Goal: Task Accomplishment & Management: Use online tool/utility

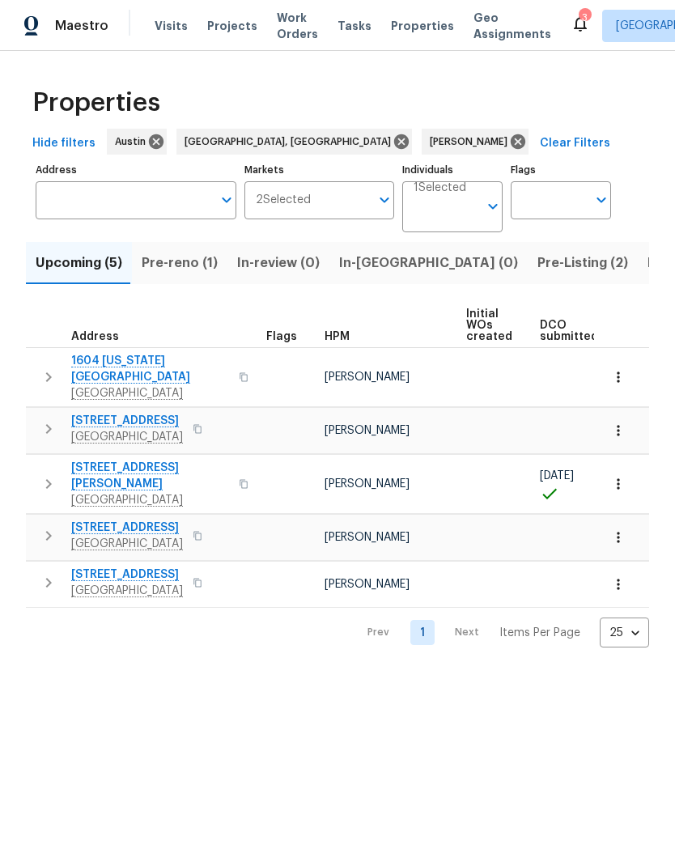
click at [174, 269] on span "Pre-reno (1)" at bounding box center [180, 263] width 76 height 23
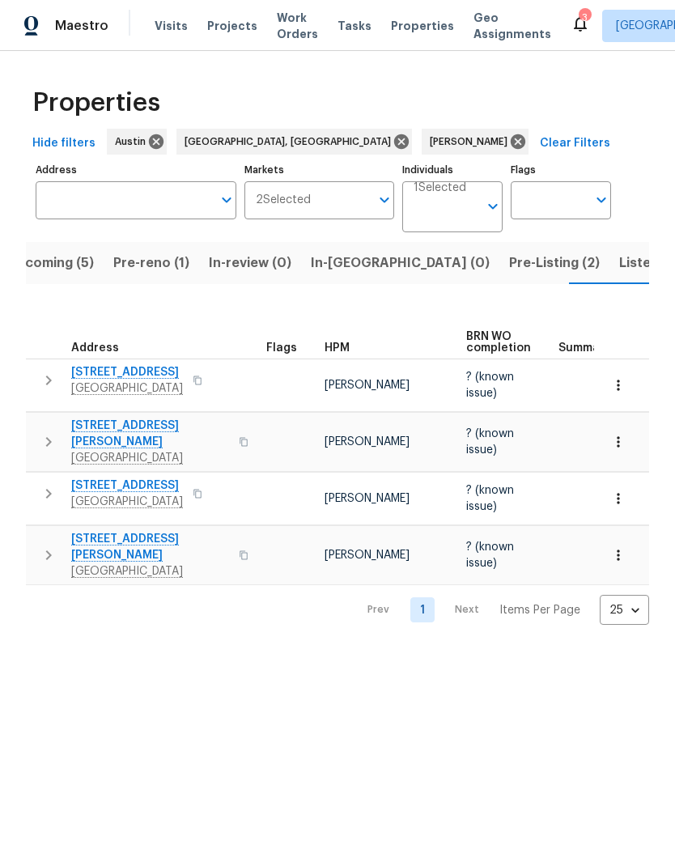
click at [509, 274] on span "Pre-Listing (2)" at bounding box center [554, 263] width 91 height 23
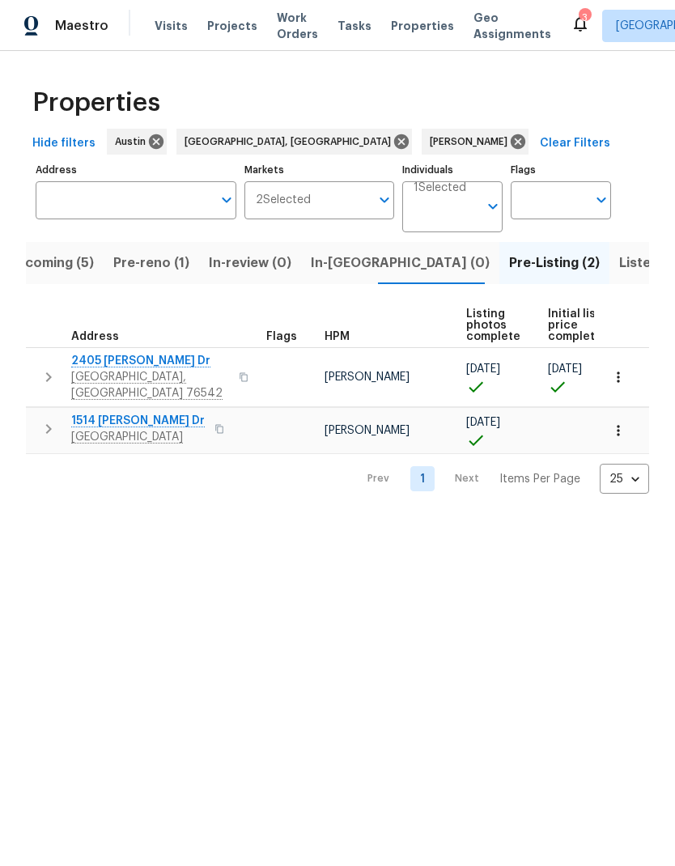
click at [341, 268] on span "In-reno (0)" at bounding box center [400, 263] width 179 height 23
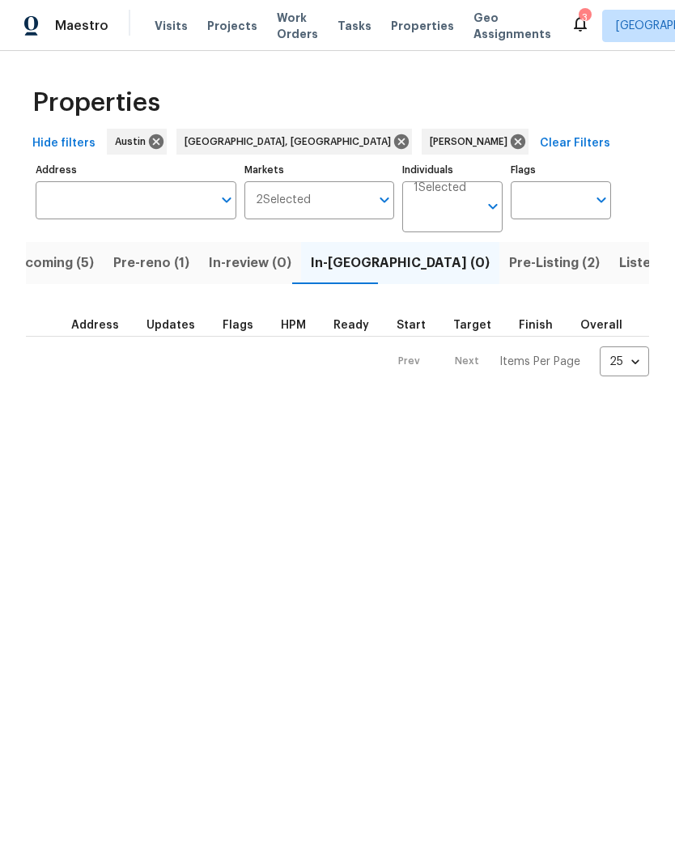
click at [509, 269] on span "Pre-Listing (2)" at bounding box center [554, 263] width 91 height 23
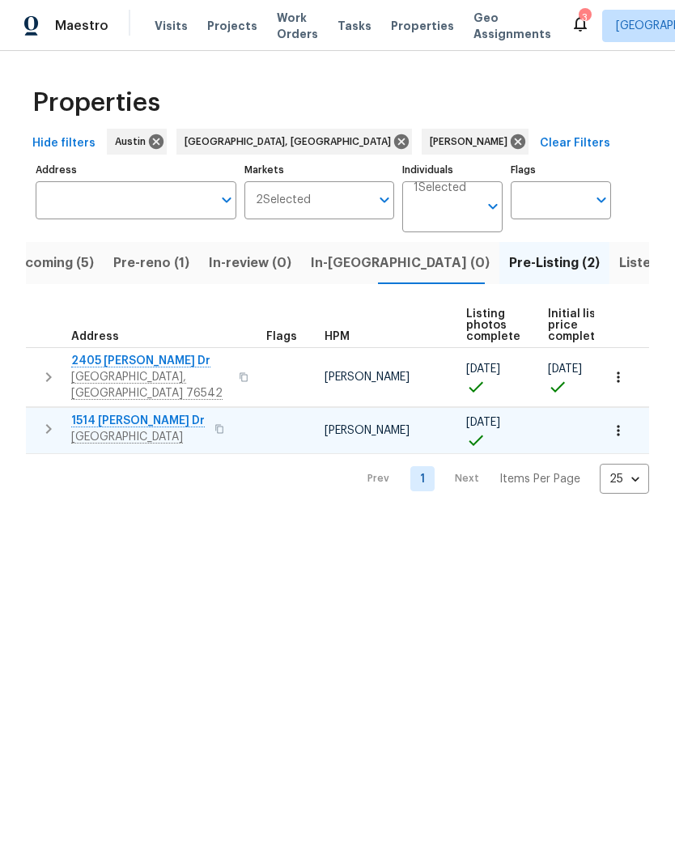
click at [135, 413] on span "1514 Barcus Dr" at bounding box center [137, 421] width 133 height 16
click at [133, 429] on span "Georgetown, TX 78626" at bounding box center [137, 437] width 133 height 16
click at [619, 262] on span "Listed (10)" at bounding box center [653, 263] width 68 height 23
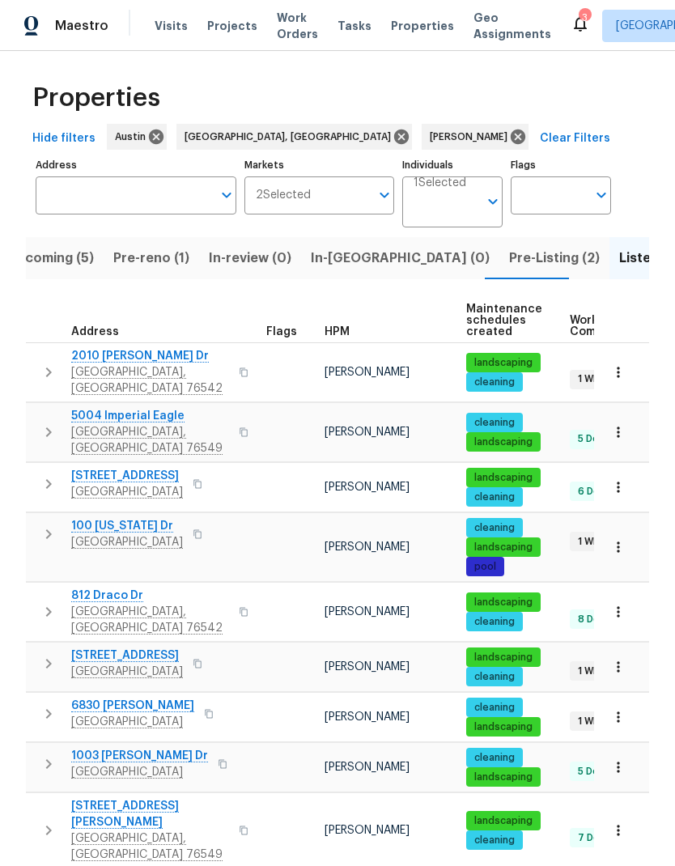
scroll to position [4, 0]
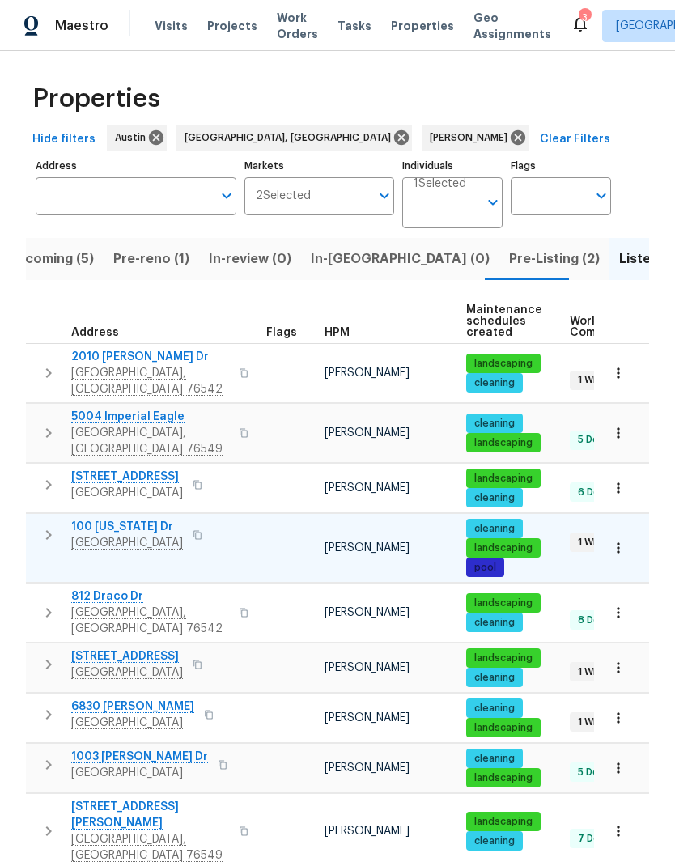
click at [138, 535] on span "[GEOGRAPHIC_DATA]" at bounding box center [127, 543] width 112 height 16
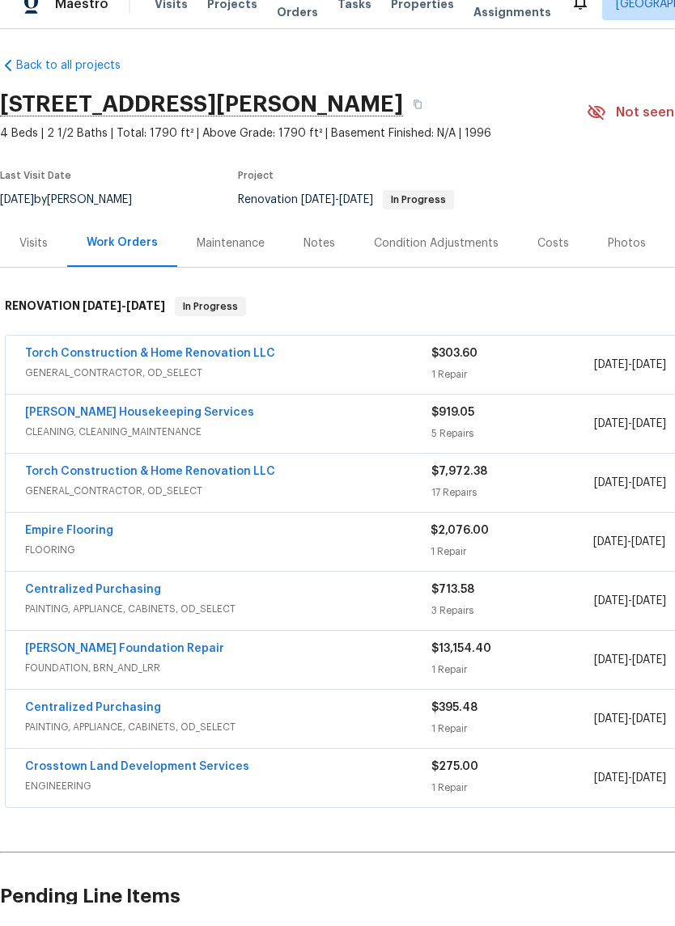
scroll to position [4, 0]
click at [547, 506] on div "17 Repairs" at bounding box center [512, 514] width 163 height 16
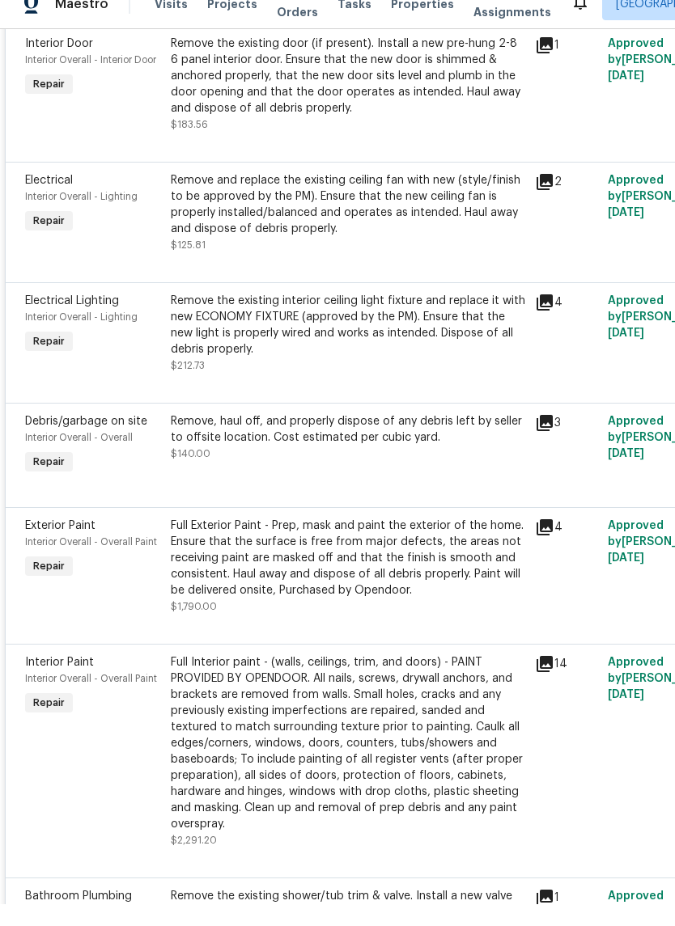
scroll to position [1769, 0]
click at [552, 315] on icon at bounding box center [544, 324] width 19 height 19
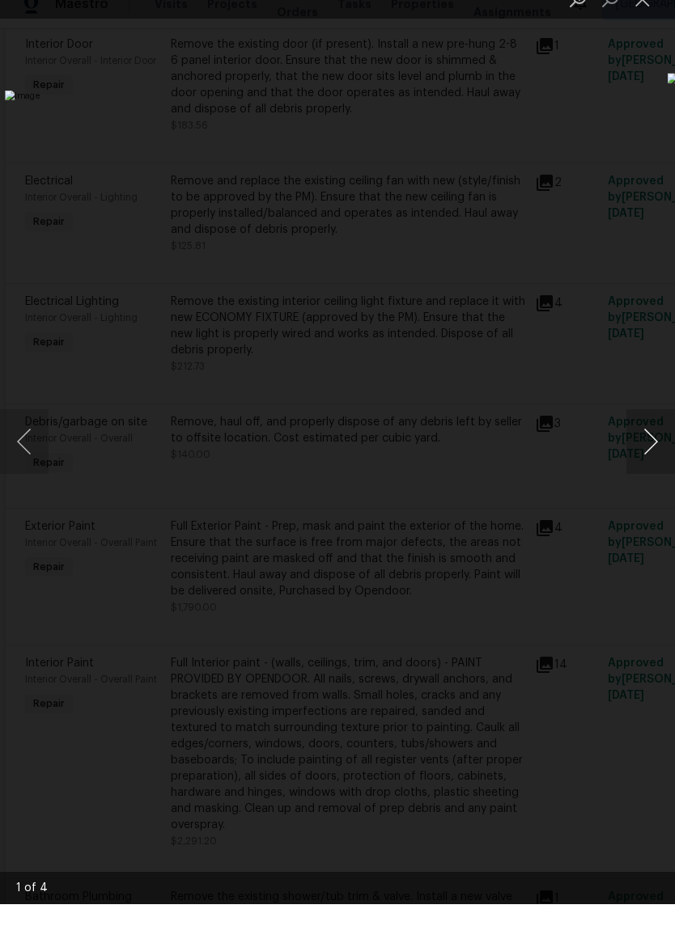
click at [649, 443] on button "Next image" at bounding box center [650, 463] width 49 height 65
click at [653, 448] on button "Next image" at bounding box center [650, 463] width 49 height 65
click at [646, 439] on button "Next image" at bounding box center [650, 463] width 49 height 65
click at [648, 437] on button "Next image" at bounding box center [650, 463] width 49 height 65
click at [516, 112] on img "Lightbox" at bounding box center [260, 462] width 511 height 701
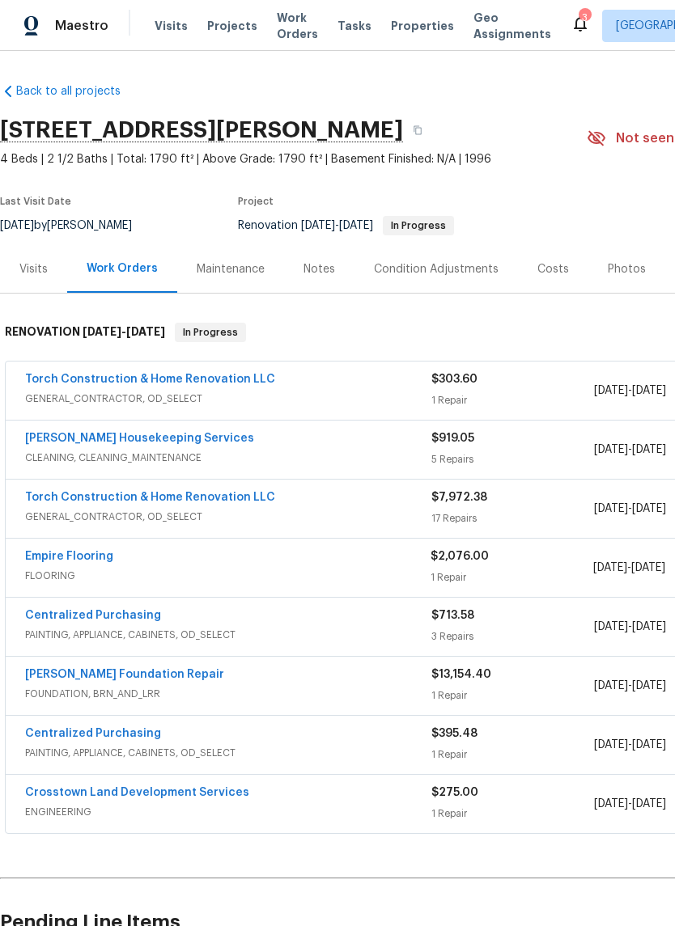
click at [354, 512] on span "GENERAL_CONTRACTOR, OD_SELECT" at bounding box center [228, 517] width 406 height 16
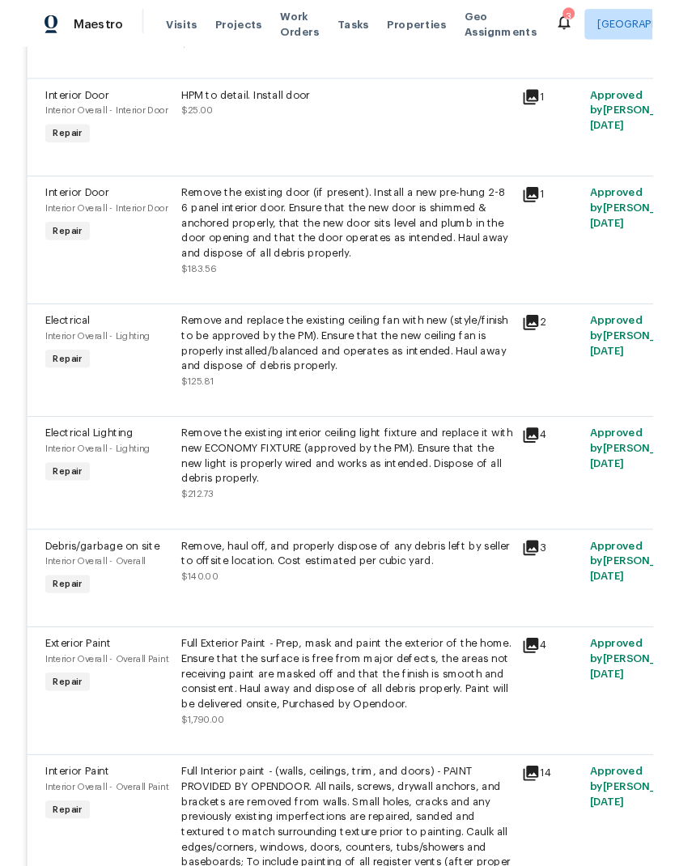
scroll to position [1630, 0]
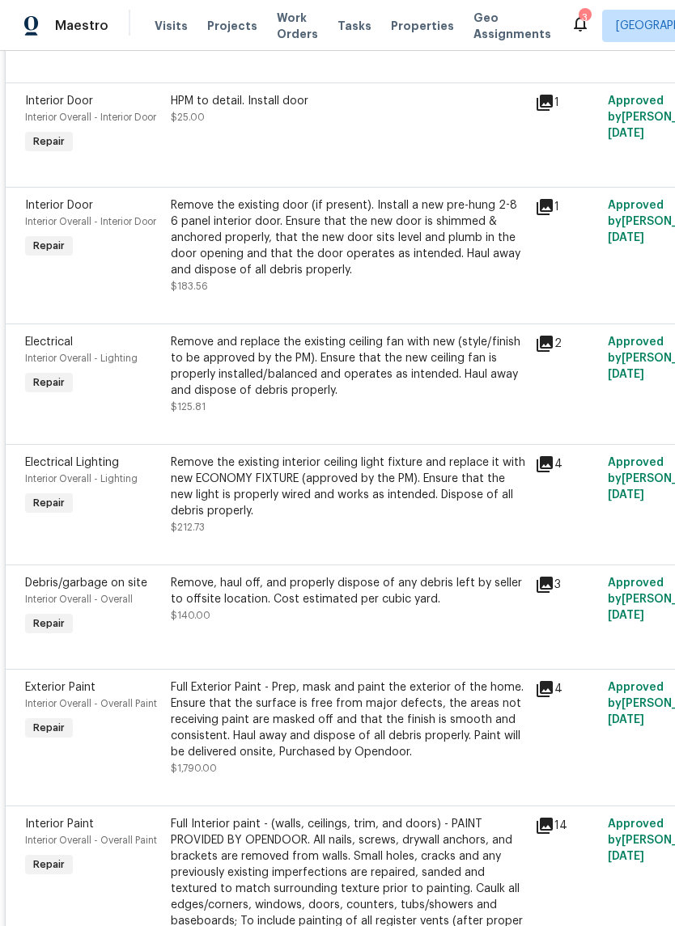
click at [552, 352] on icon at bounding box center [544, 344] width 16 height 16
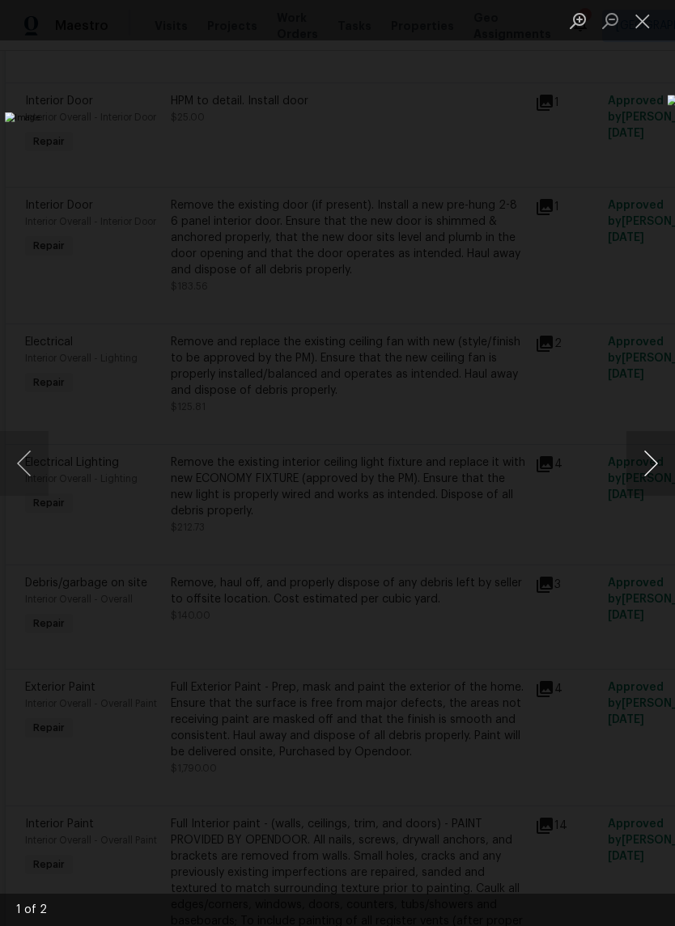
click at [645, 469] on button "Next image" at bounding box center [650, 463] width 49 height 65
click at [645, 468] on button "Next image" at bounding box center [650, 463] width 49 height 65
click at [657, 11] on button "Close lightbox" at bounding box center [642, 20] width 32 height 28
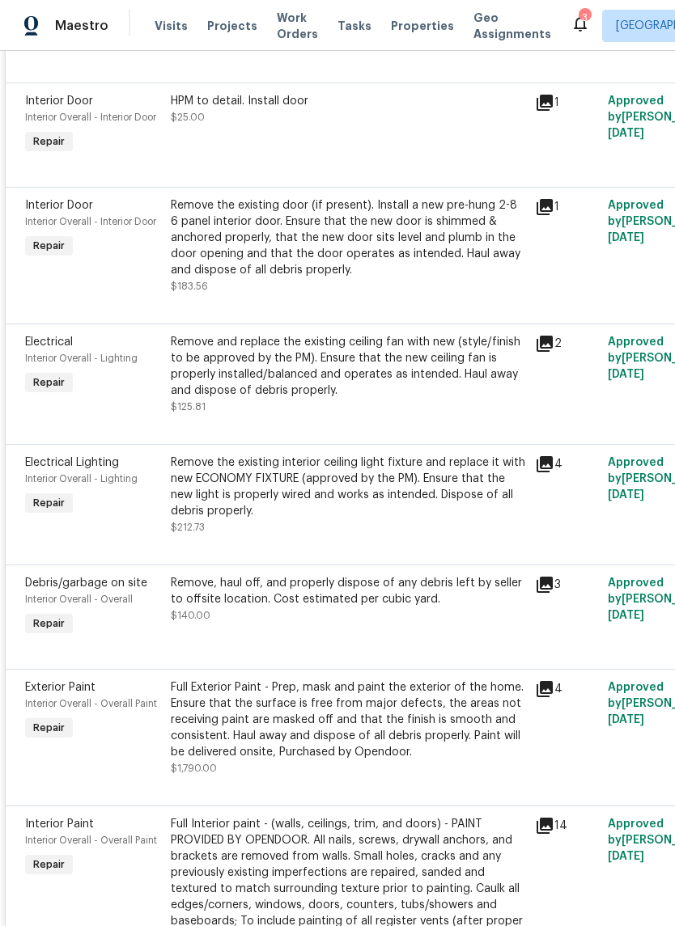
click at [57, 511] on span "Repair" at bounding box center [49, 503] width 44 height 16
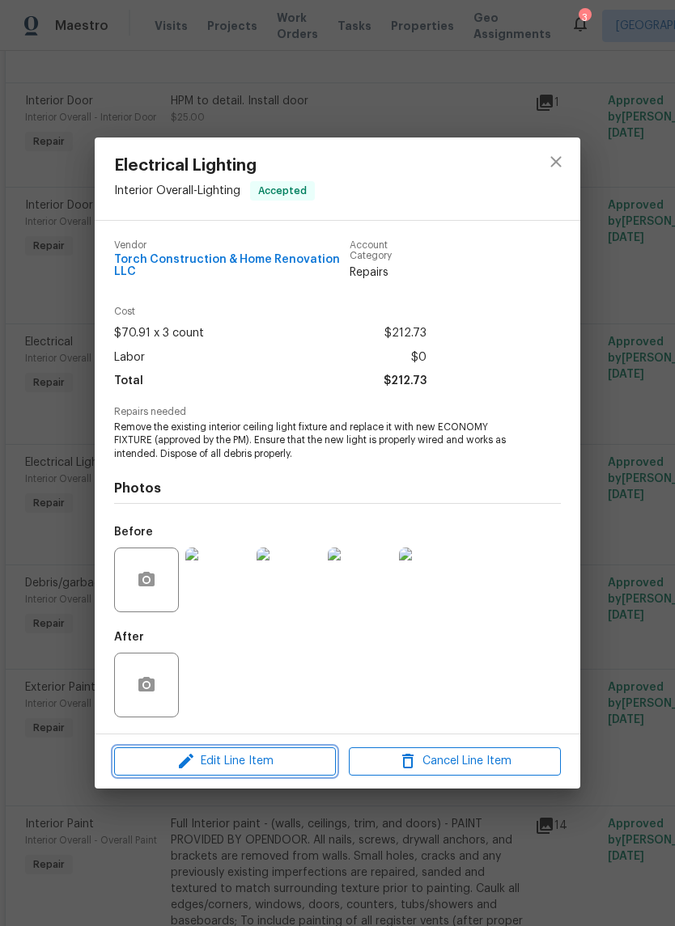
click at [283, 774] on button "Edit Line Item" at bounding box center [225, 761] width 222 height 28
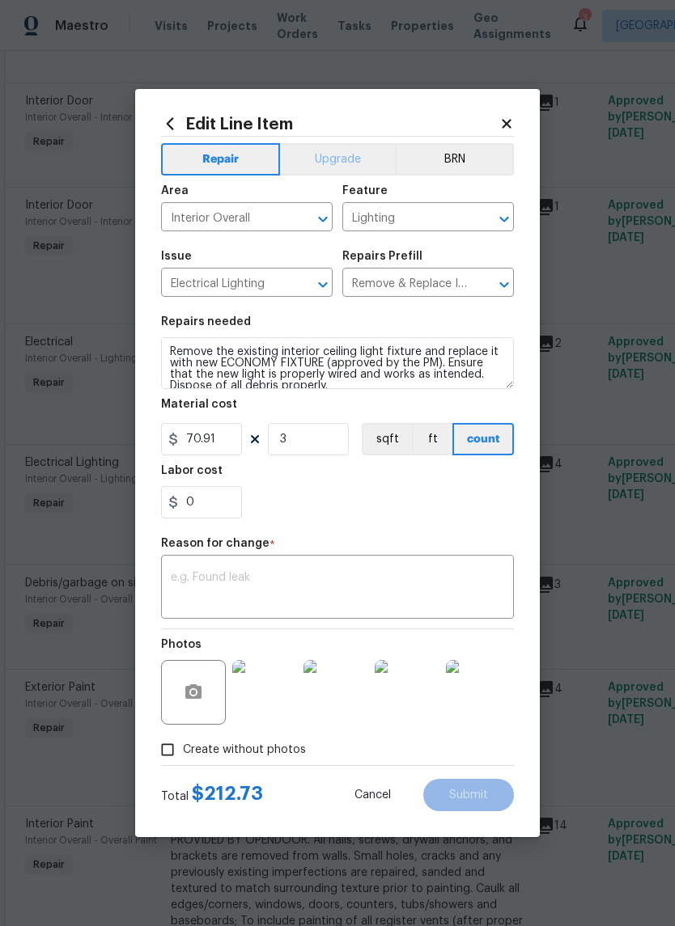
click at [349, 150] on button "Upgrade" at bounding box center [338, 159] width 116 height 32
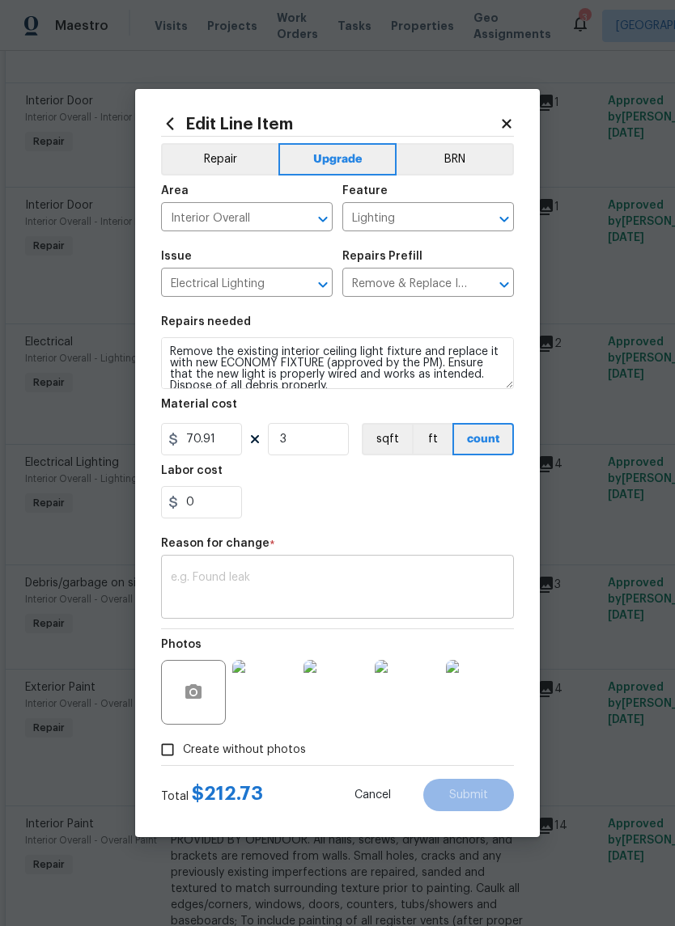
click at [290, 581] on textarea at bounding box center [337, 589] width 333 height 34
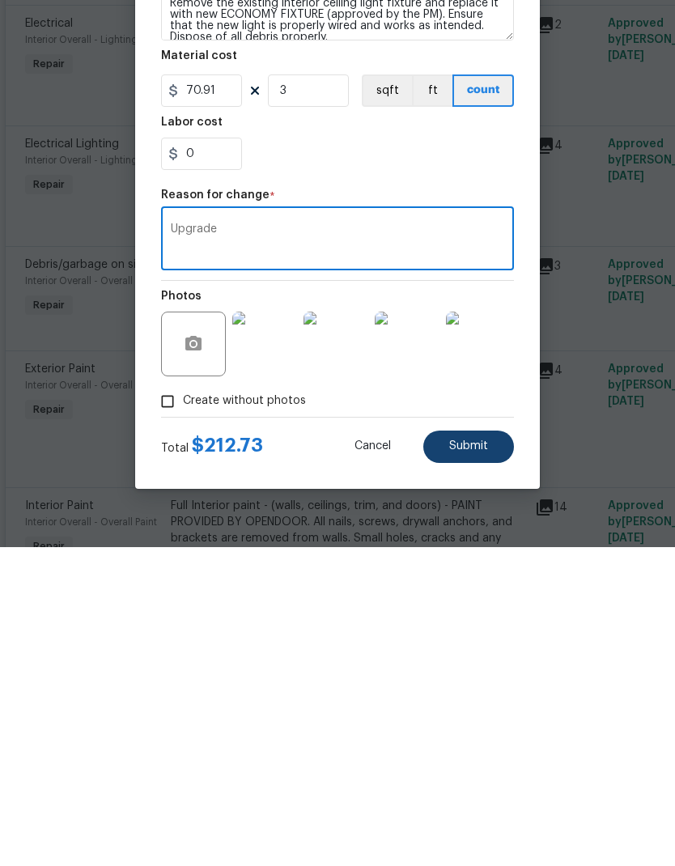
type textarea "Upgrade"
click at [489, 749] on button "Submit" at bounding box center [468, 765] width 91 height 32
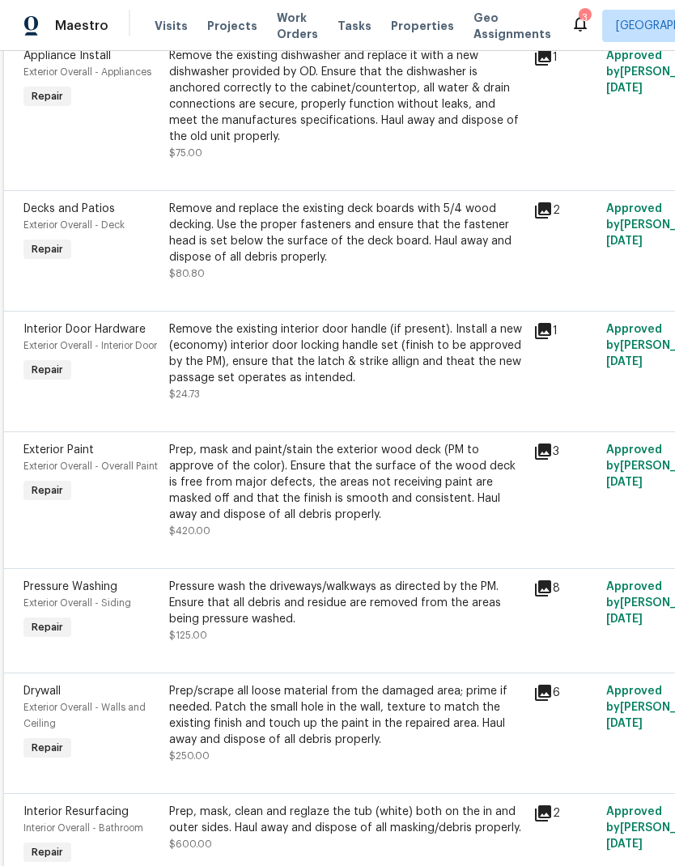
scroll to position [779, 2]
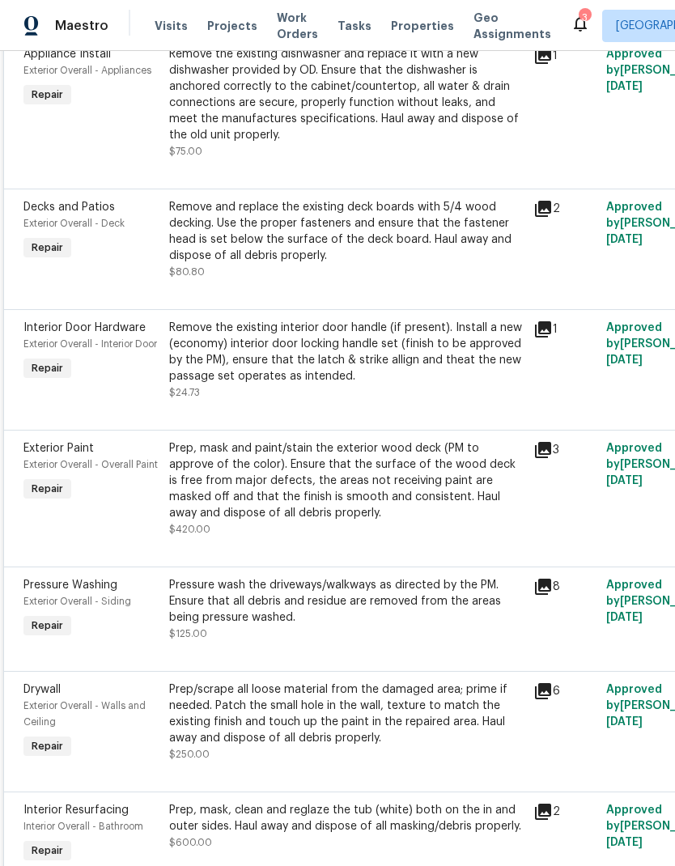
click at [547, 321] on icon at bounding box center [543, 329] width 16 height 16
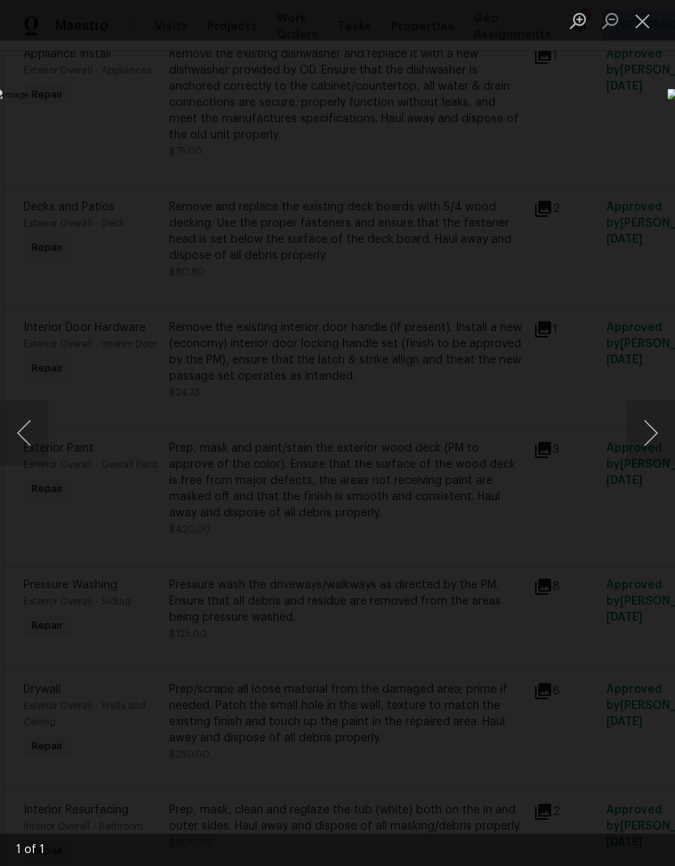
click at [650, 23] on button "Close lightbox" at bounding box center [642, 20] width 32 height 28
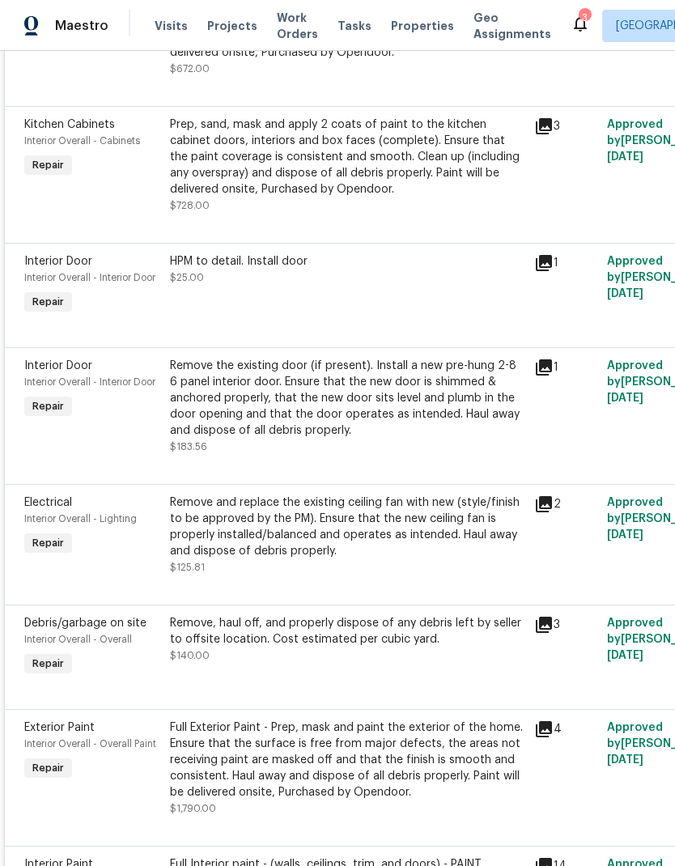
scroll to position [1698, 1]
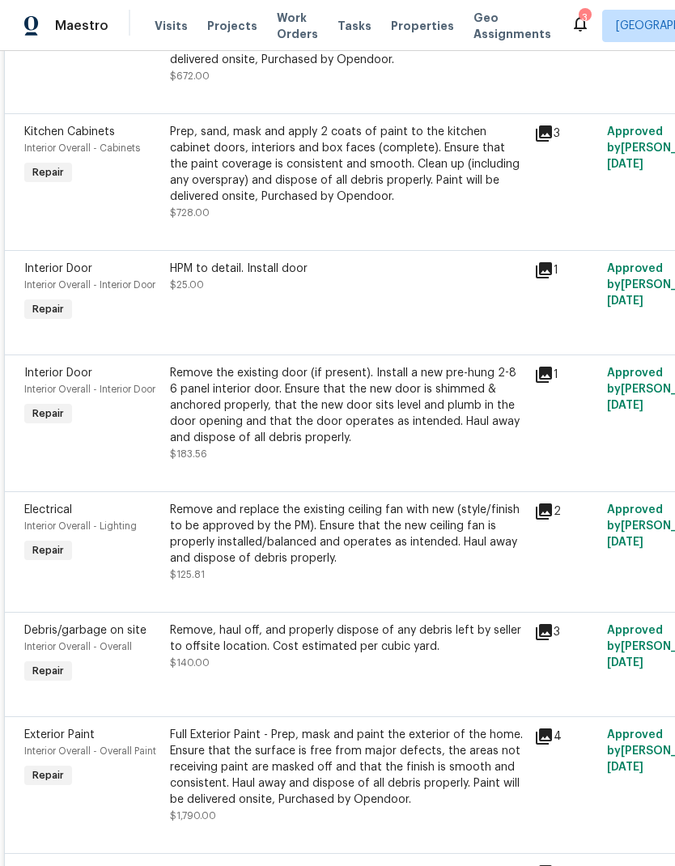
click at [434, 502] on div "Remove and replace the existing ceiling fan with new (style/finish to be approv…" at bounding box center [347, 534] width 354 height 65
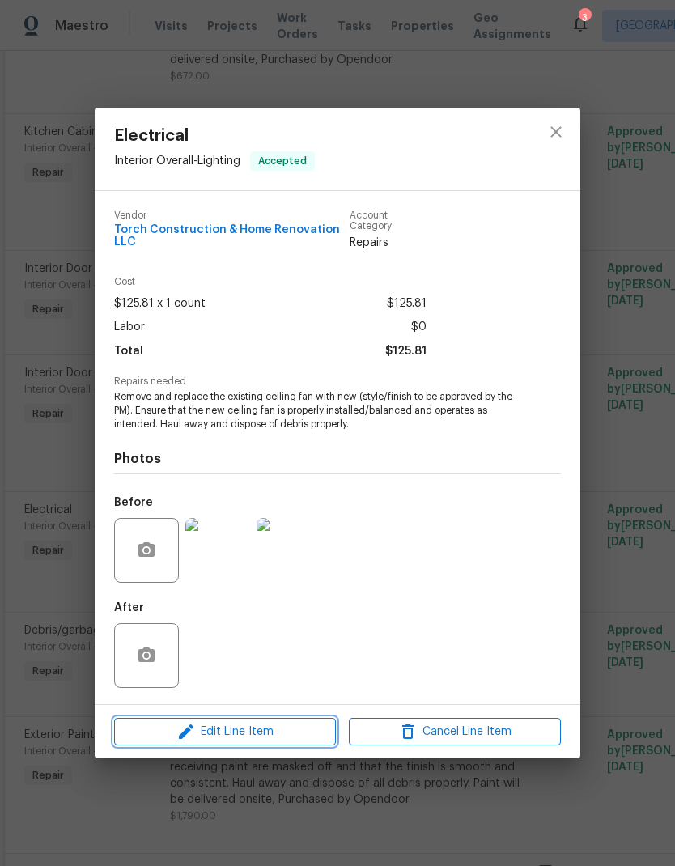
click at [253, 734] on span "Edit Line Item" at bounding box center [225, 732] width 212 height 20
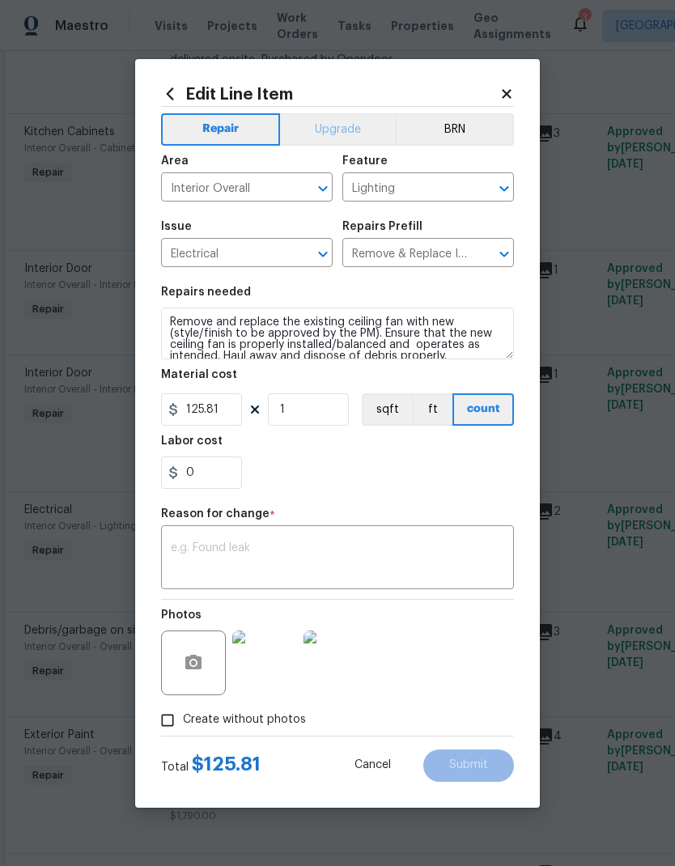
click at [353, 126] on button "Upgrade" at bounding box center [338, 129] width 116 height 32
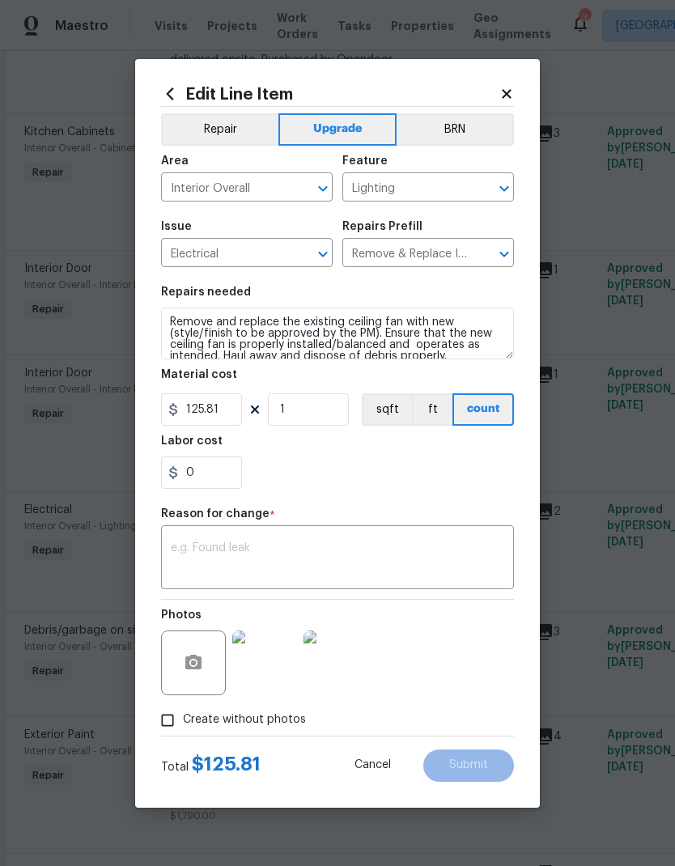
click at [175, 724] on input "Create without photos" at bounding box center [167, 720] width 31 height 31
checkbox input "false"
click at [356, 544] on textarea at bounding box center [337, 559] width 333 height 34
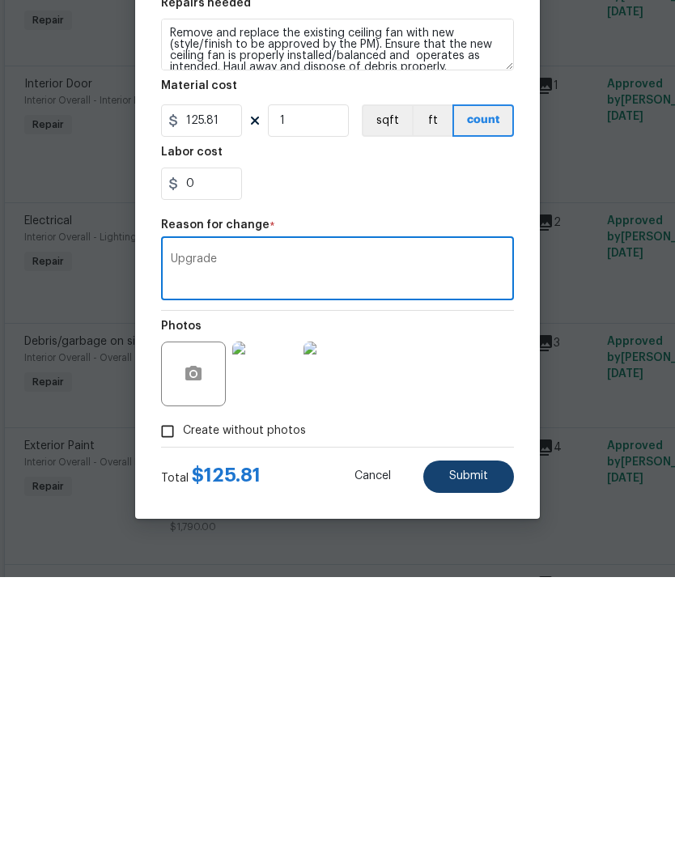
type textarea "Upgrade"
click at [485, 759] on span "Submit" at bounding box center [468, 765] width 39 height 12
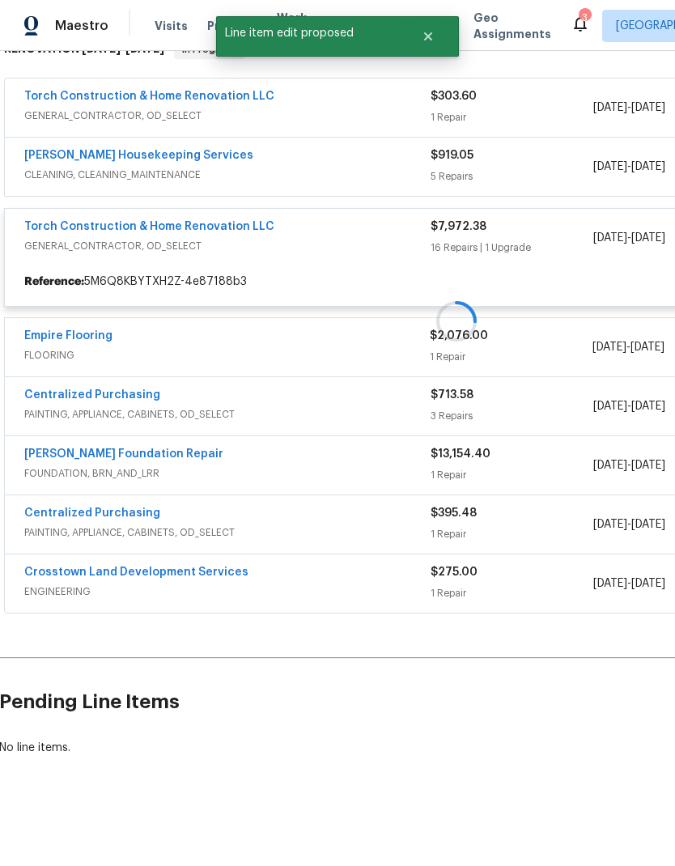
scroll to position [218, 1]
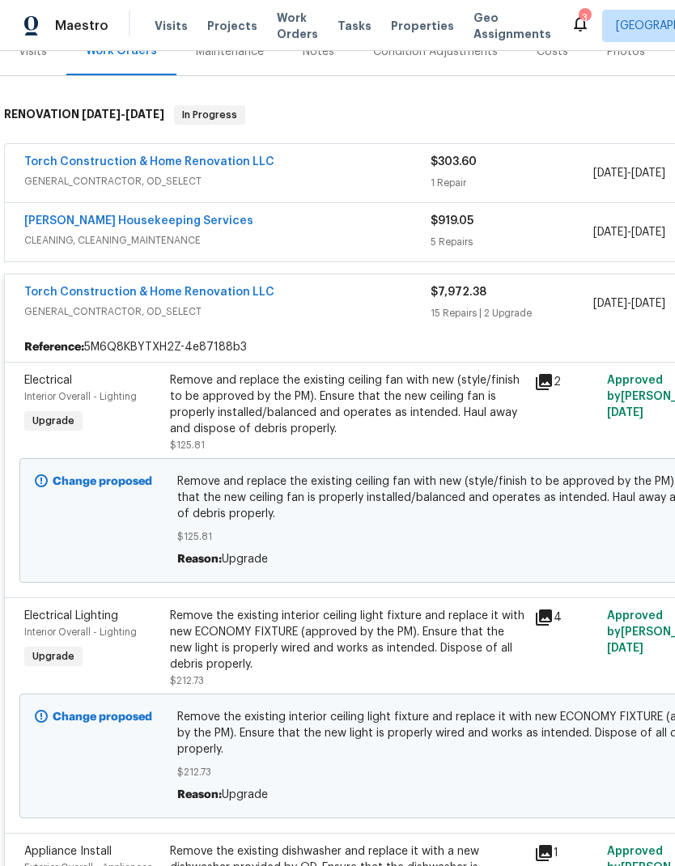
click at [357, 284] on div "Torch Construction & Home Renovation LLC" at bounding box center [227, 293] width 406 height 19
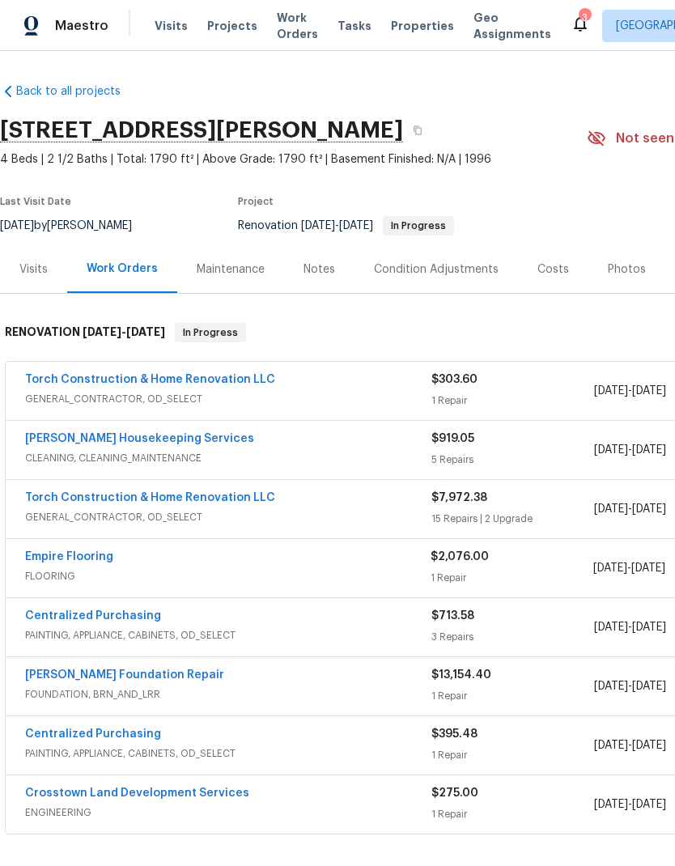
scroll to position [0, 0]
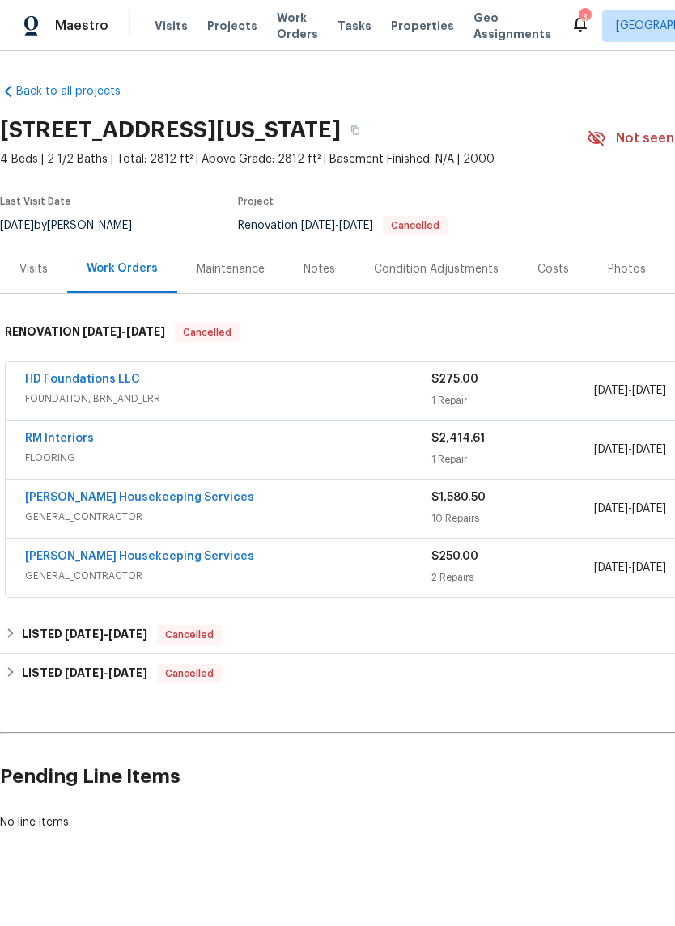
click at [49, 273] on div "Visits" at bounding box center [33, 269] width 67 height 48
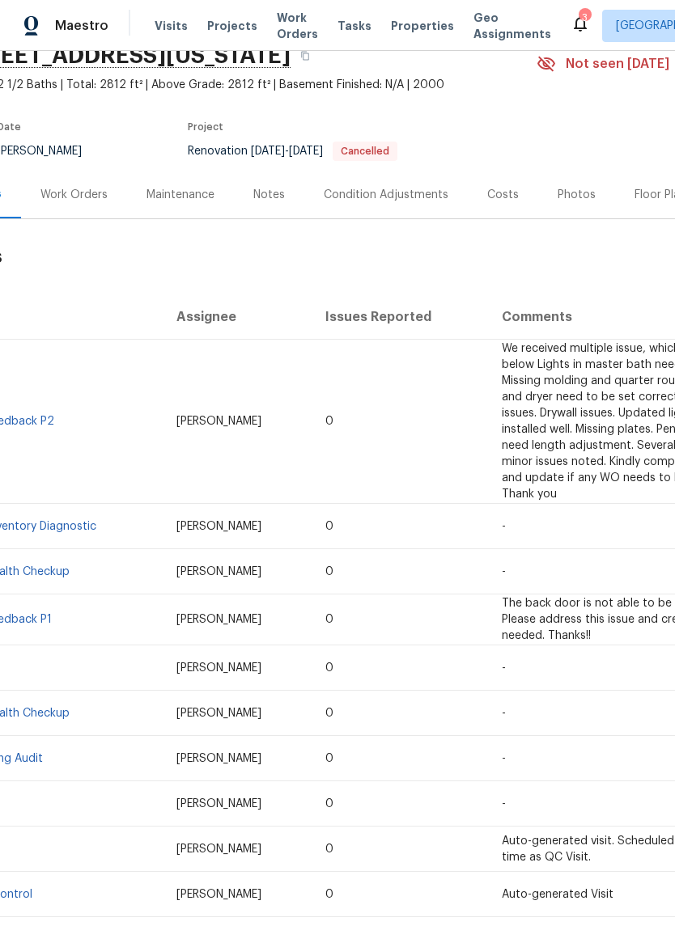
scroll to position [73, 40]
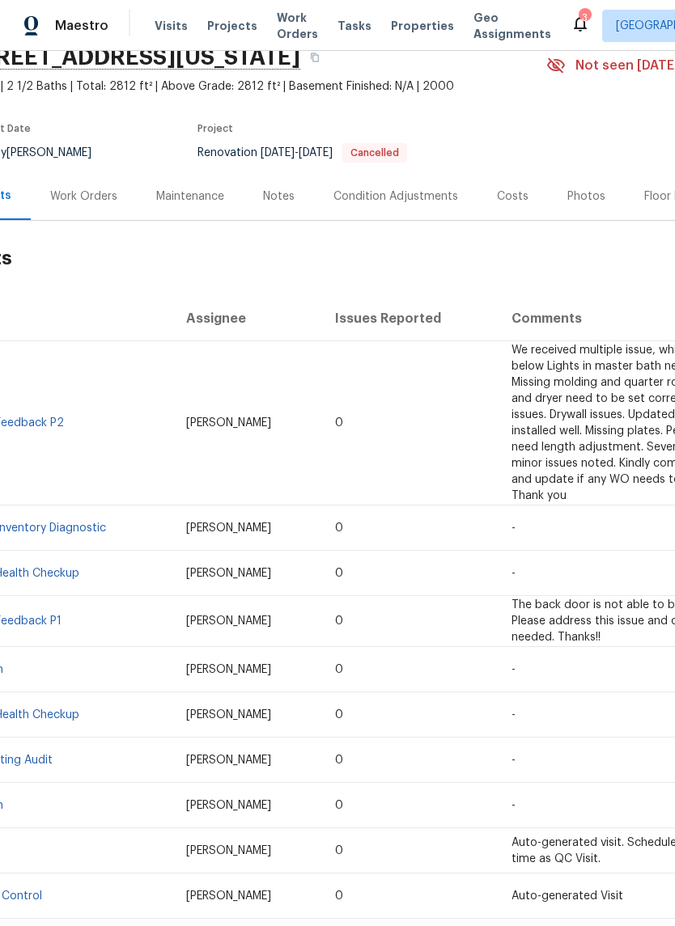
click at [96, 193] on div "Work Orders" at bounding box center [83, 196] width 67 height 16
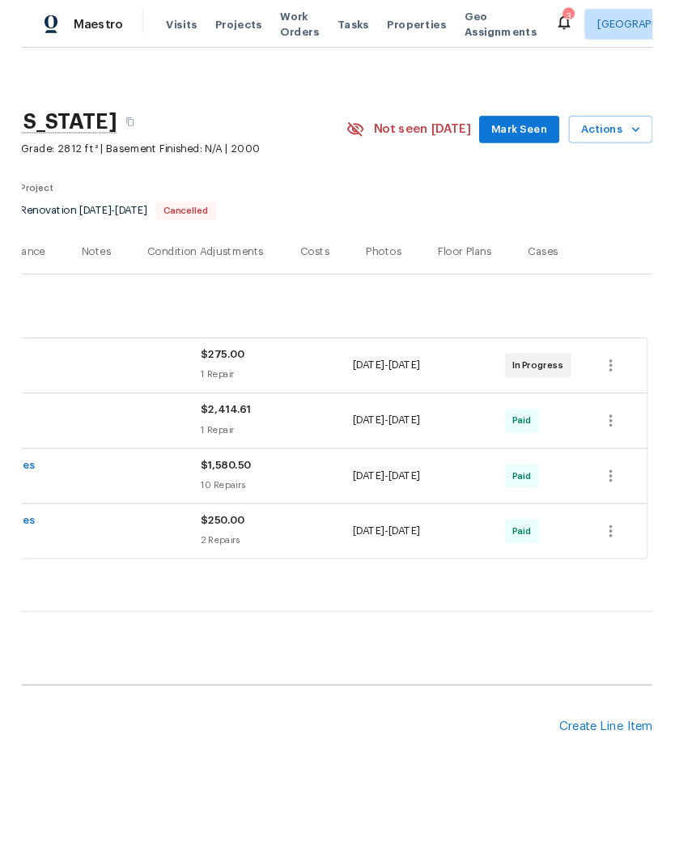
scroll to position [0, 239]
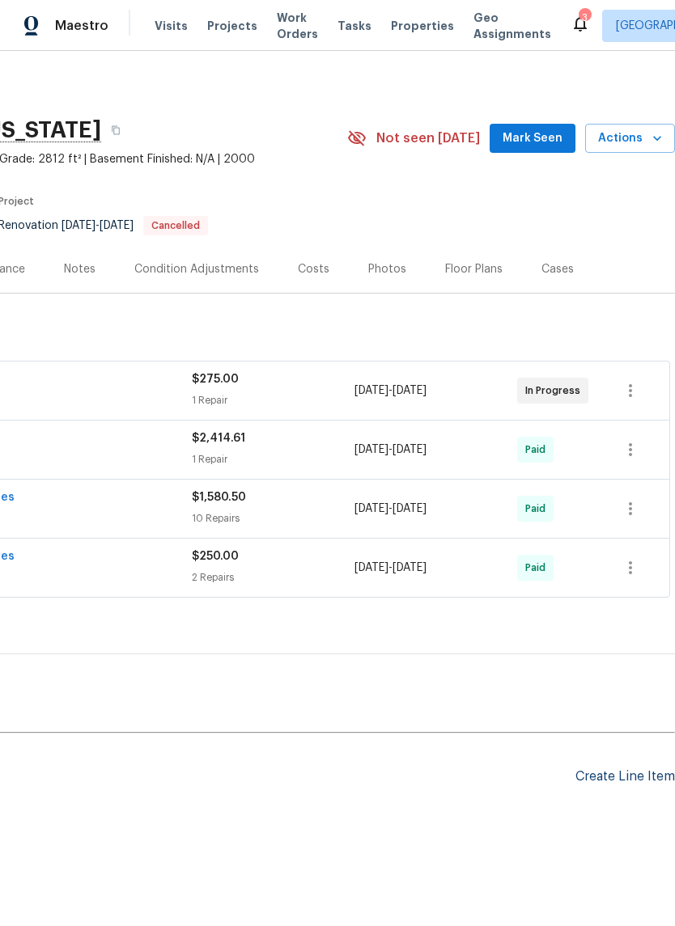
click at [619, 784] on div "Create Line Item" at bounding box center [624, 776] width 99 height 15
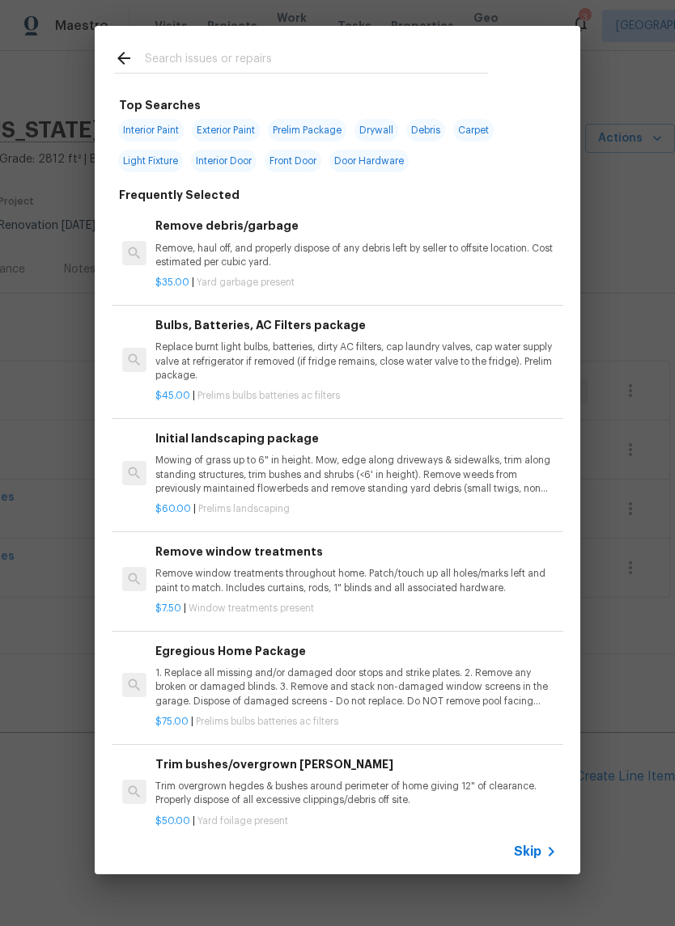
click at [243, 50] on input "text" at bounding box center [316, 61] width 343 height 24
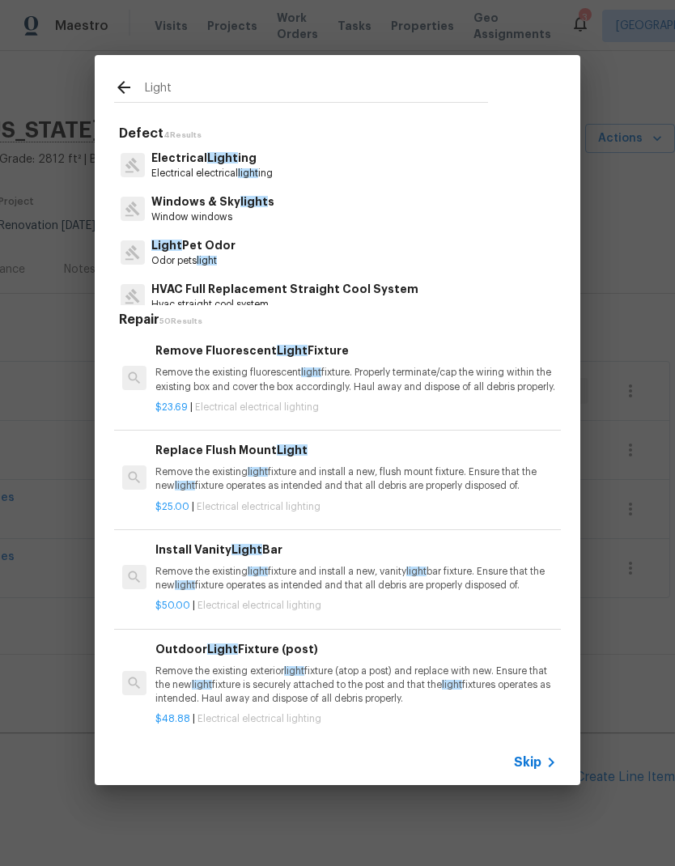
type input "Light"
click at [311, 160] on div "Electrical Light ing Electrical electrical light ing" at bounding box center [337, 165] width 447 height 44
click at [311, 159] on div "Electrical Light ing Electrical electrical light ing" at bounding box center [337, 165] width 447 height 44
click at [260, 171] on p "Electrical electrical light ing" at bounding box center [211, 174] width 121 height 14
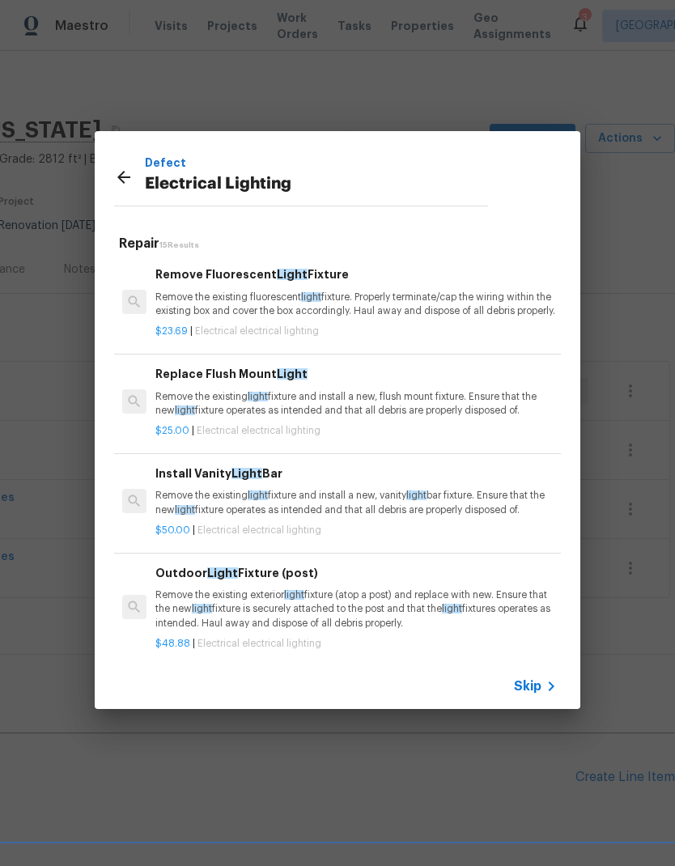
click at [539, 685] on span "Skip" at bounding box center [528, 686] width 28 height 16
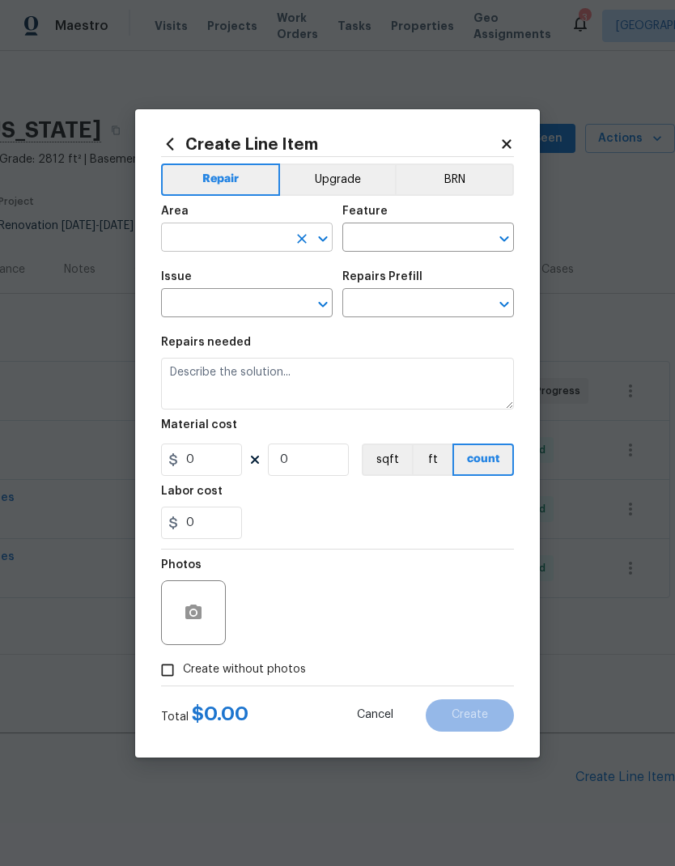
click at [253, 236] on input "text" at bounding box center [224, 238] width 126 height 25
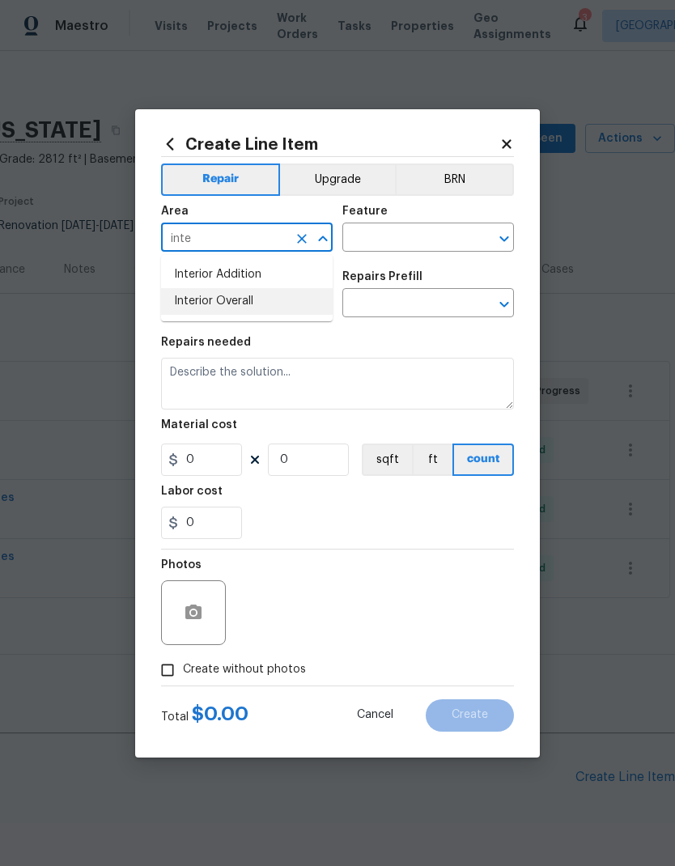
click at [274, 294] on li "Interior Overall" at bounding box center [246, 301] width 171 height 27
type input "Interior Overall"
click at [426, 227] on input "text" at bounding box center [405, 238] width 126 height 25
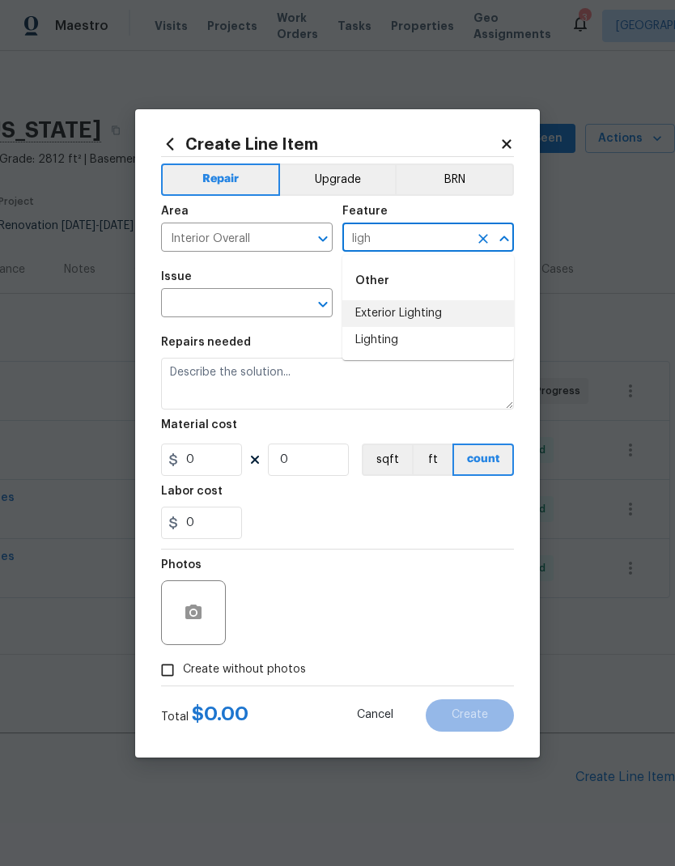
click at [446, 316] on li "Exterior Lighting" at bounding box center [427, 313] width 171 height 27
type input "Exterior Lighting"
click at [480, 231] on icon "Clear" at bounding box center [483, 239] width 16 height 16
click at [457, 239] on input "text" at bounding box center [405, 238] width 126 height 25
click at [404, 345] on li "Lighting" at bounding box center [427, 340] width 171 height 27
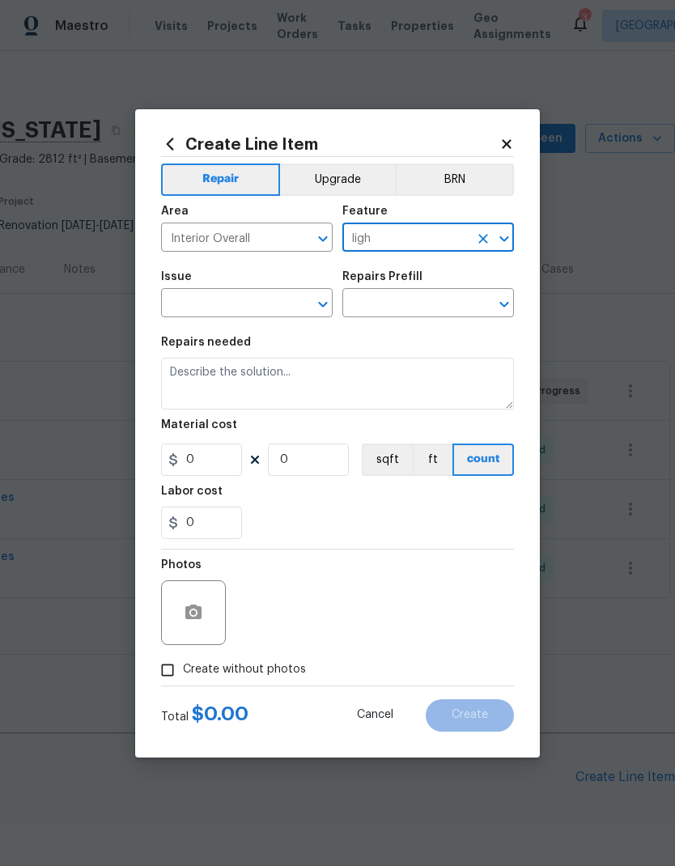
type input "Lighting"
click at [241, 283] on div "Issue" at bounding box center [246, 281] width 171 height 21
click at [241, 282] on div "Issue" at bounding box center [246, 281] width 171 height 21
click at [243, 307] on input "text" at bounding box center [224, 304] width 126 height 25
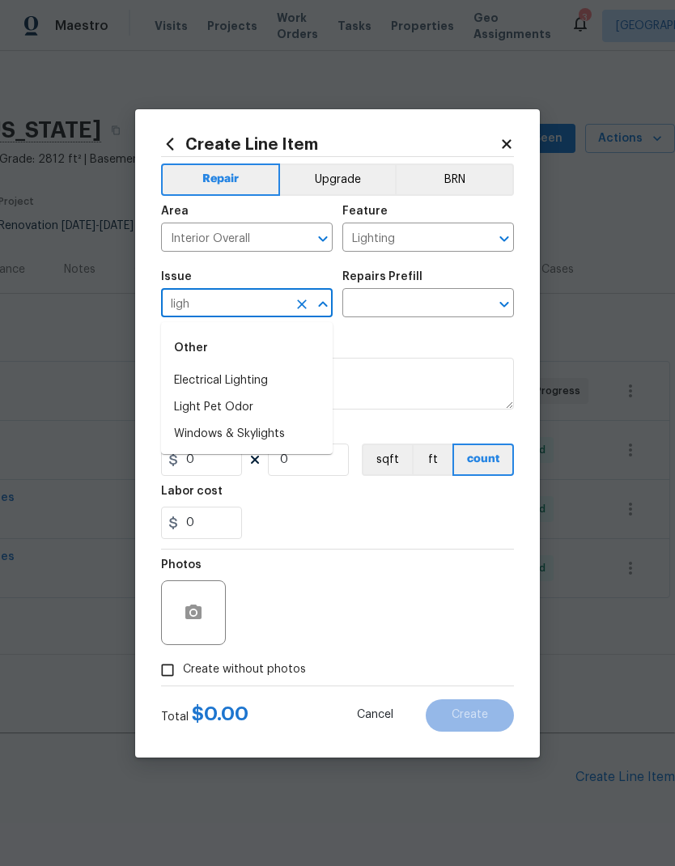
click at [282, 380] on li "Electrical Lighting" at bounding box center [246, 380] width 171 height 27
type input "Electrical Lighting"
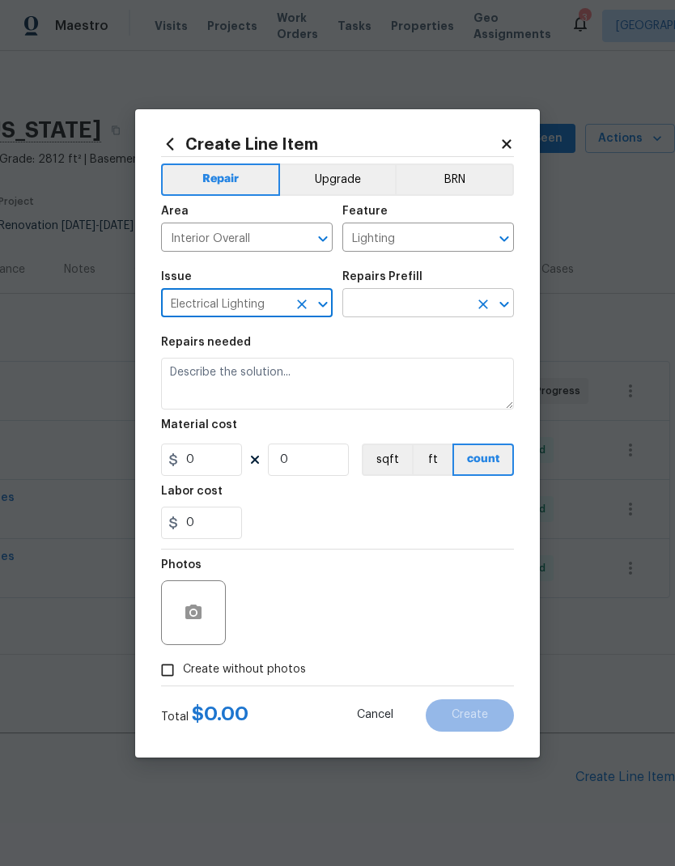
click at [405, 306] on input "text" at bounding box center [405, 304] width 126 height 25
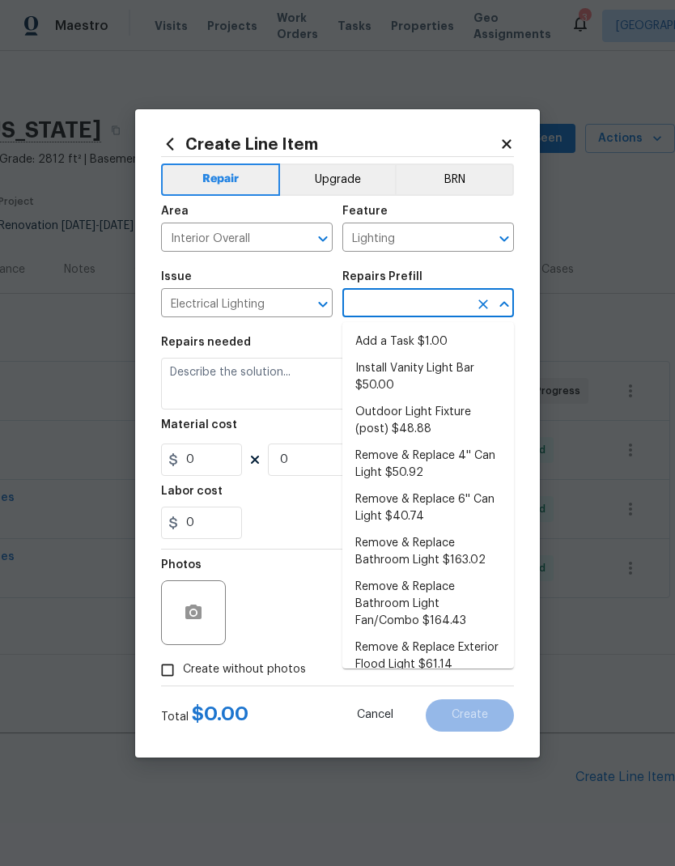
click at [444, 341] on li "Add a Task $1.00" at bounding box center [427, 341] width 171 height 27
type input "Add a Task $1.00"
type textarea "HPM to detail"
type input "1"
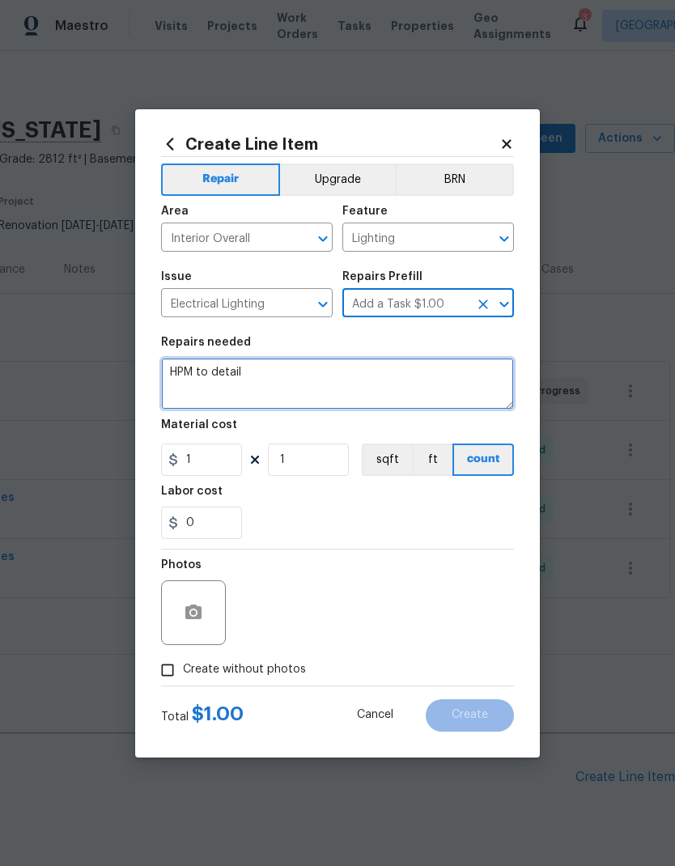
click at [362, 387] on textarea "HPM to detail" at bounding box center [337, 384] width 353 height 52
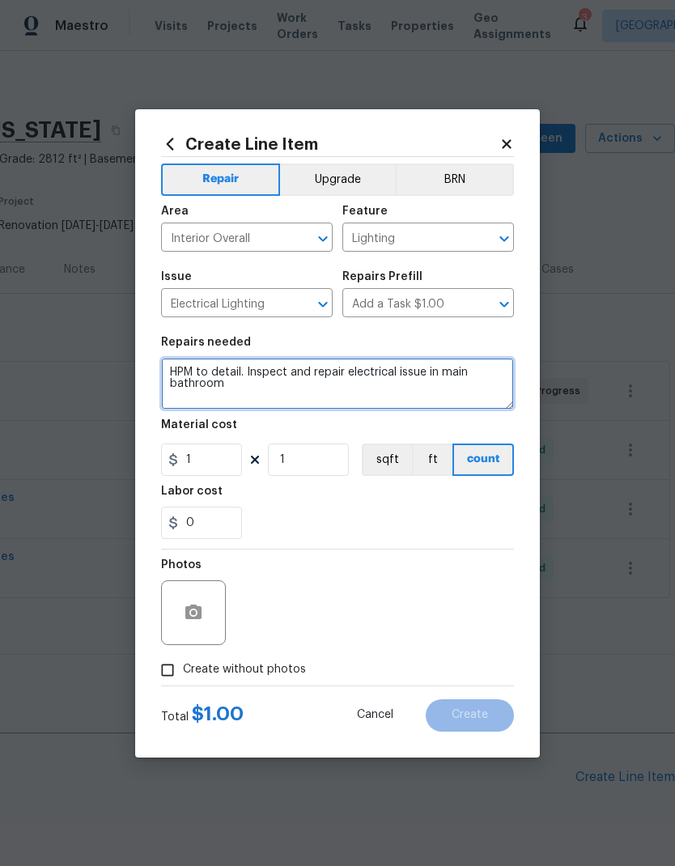
type textarea "HPM to detail. Inspect and repair electrical issue in main bathroom"
click at [387, 498] on div "Labor cost" at bounding box center [337, 495] width 353 height 21
click at [191, 656] on label "Create without photos" at bounding box center [229, 669] width 154 height 31
click at [183, 656] on input "Create without photos" at bounding box center [167, 669] width 31 height 31
checkbox input "true"
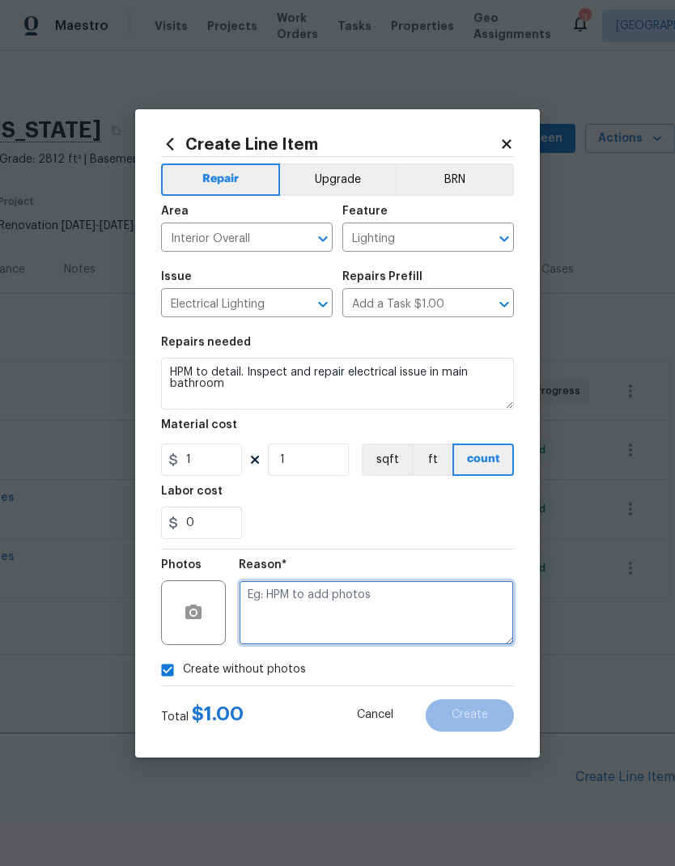
click at [268, 606] on textarea at bounding box center [376, 612] width 275 height 65
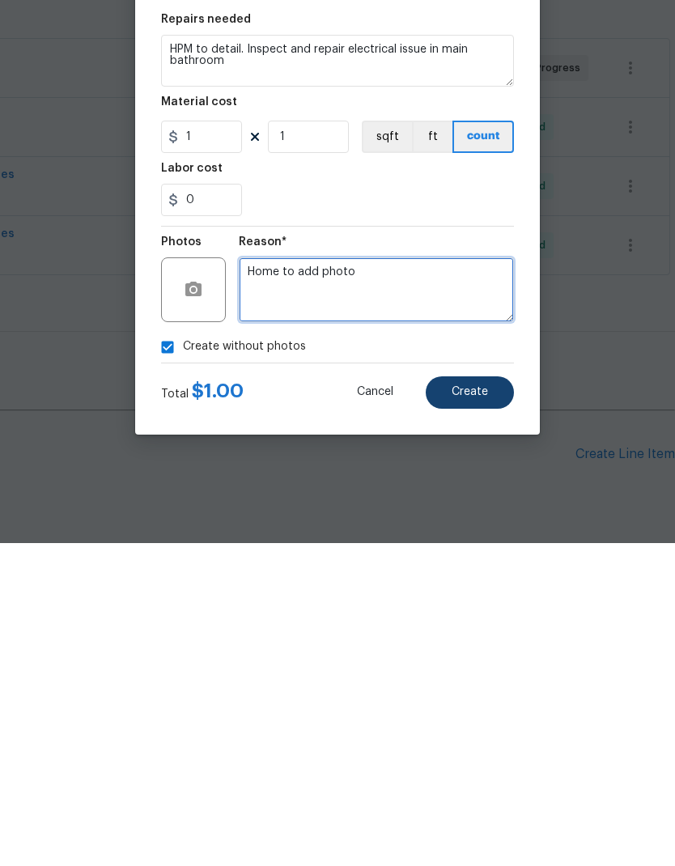
type textarea "Home to add photo"
click at [488, 699] on button "Create" at bounding box center [469, 715] width 88 height 32
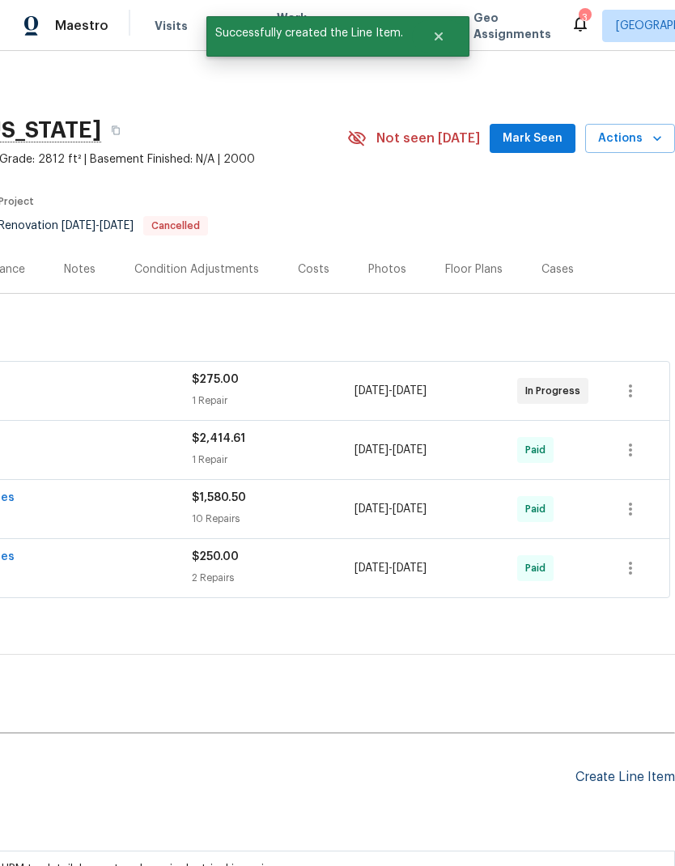
click at [629, 769] on div "Create Line Item" at bounding box center [624, 776] width 99 height 15
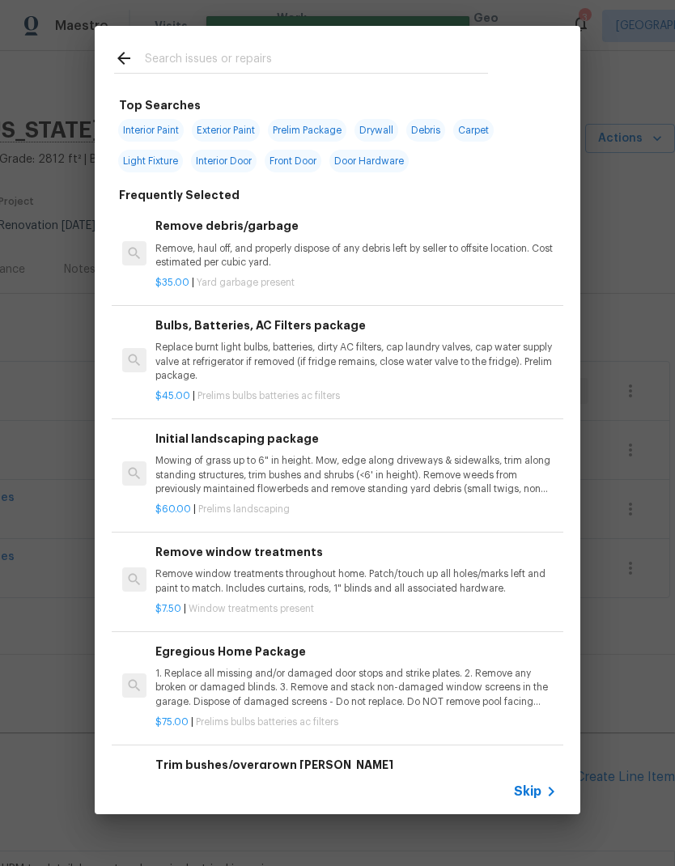
click at [231, 63] on input "text" at bounding box center [316, 61] width 343 height 24
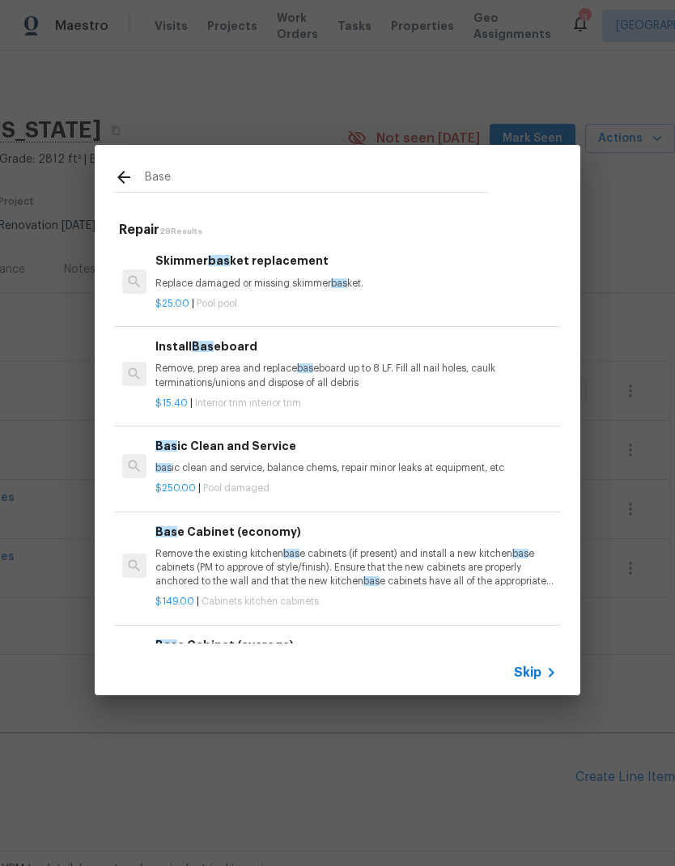
type input "Baseb"
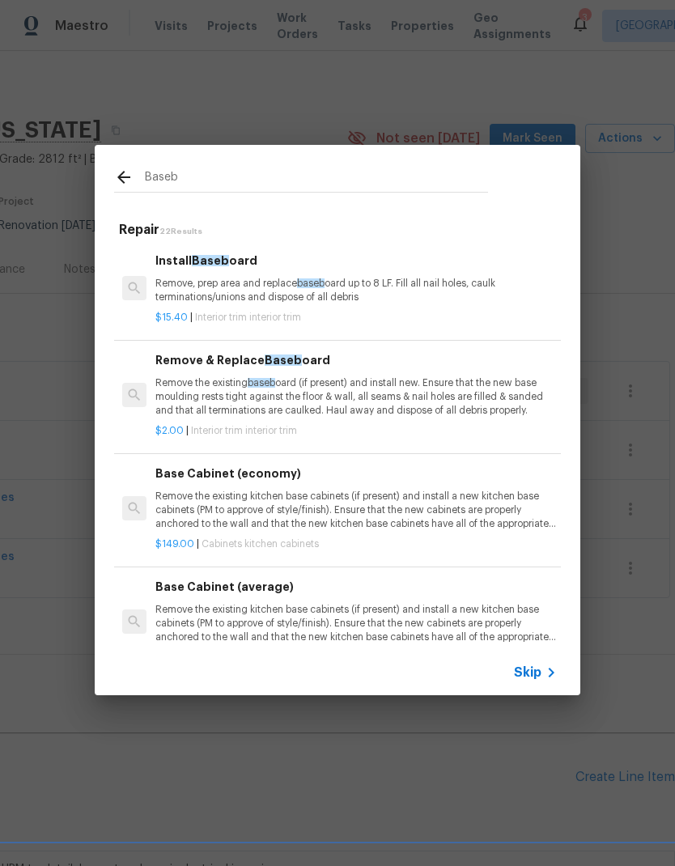
click at [400, 287] on p "Remove, prep area and replace baseb oard up to 8 LF. Fill all nail holes, caulk…" at bounding box center [355, 291] width 401 height 28
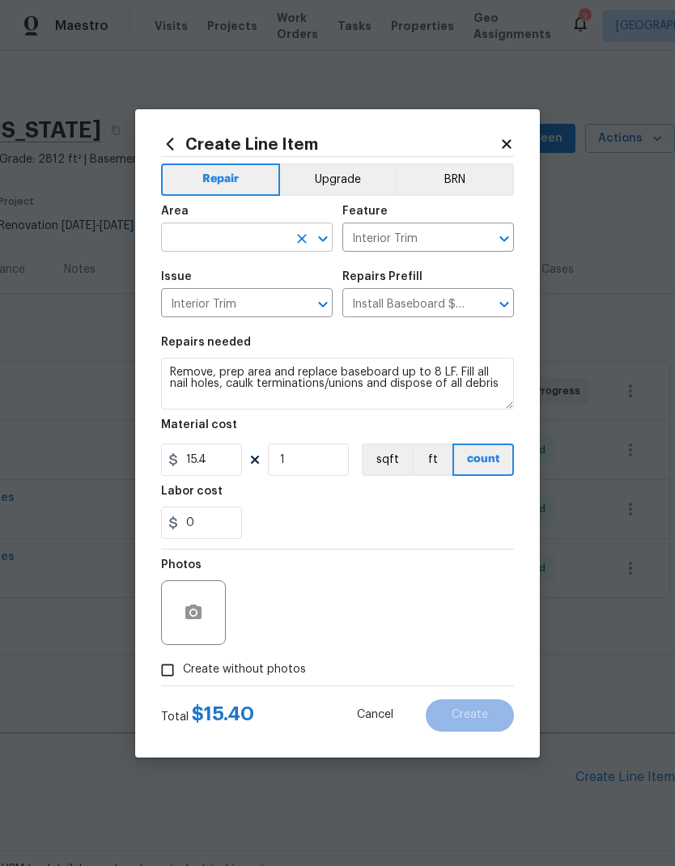
click at [258, 230] on input "text" at bounding box center [224, 238] width 126 height 25
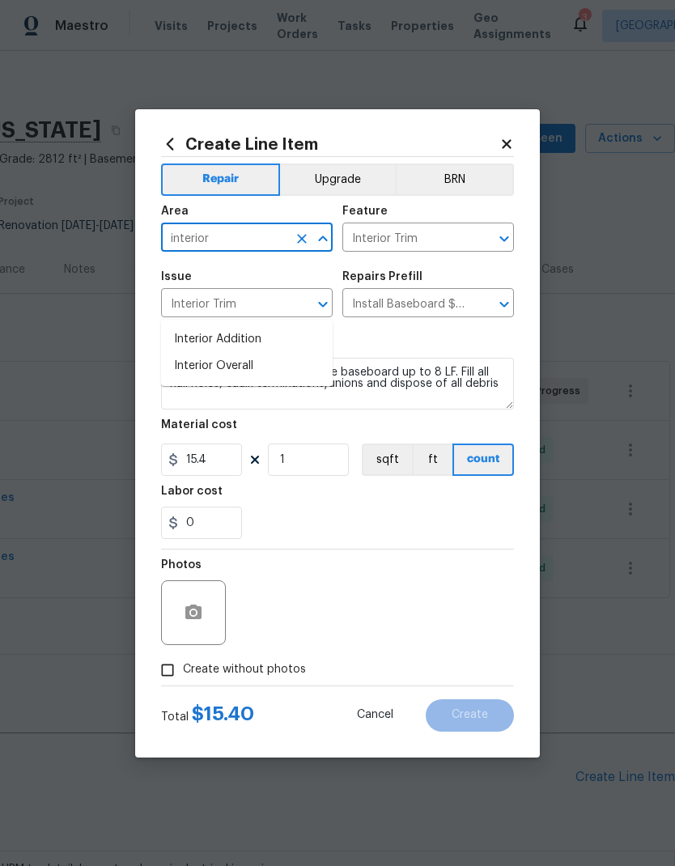
click at [260, 353] on li "Interior Overall" at bounding box center [246, 366] width 171 height 27
type input "Interior Overall"
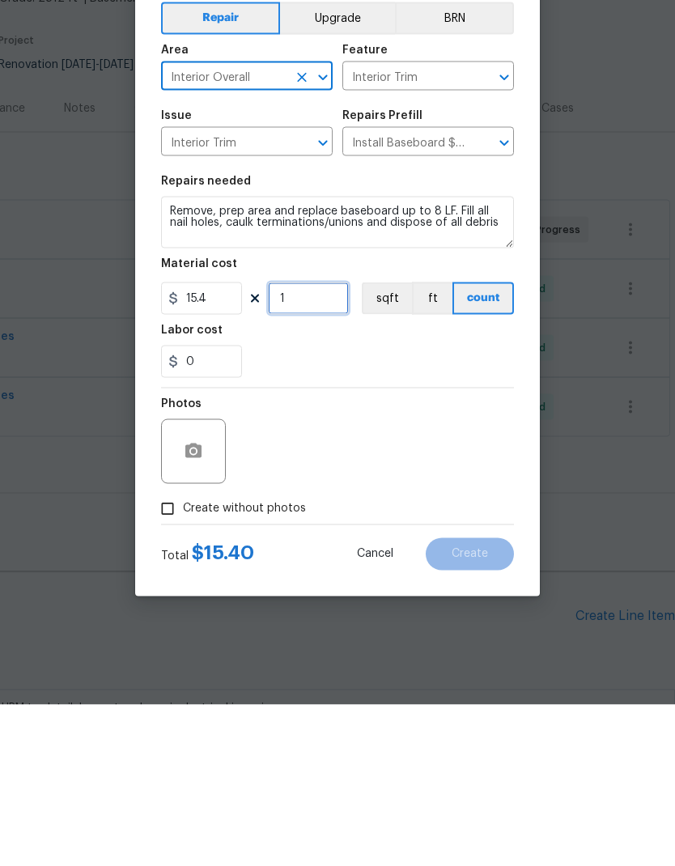
click at [318, 443] on input "1" at bounding box center [308, 459] width 81 height 32
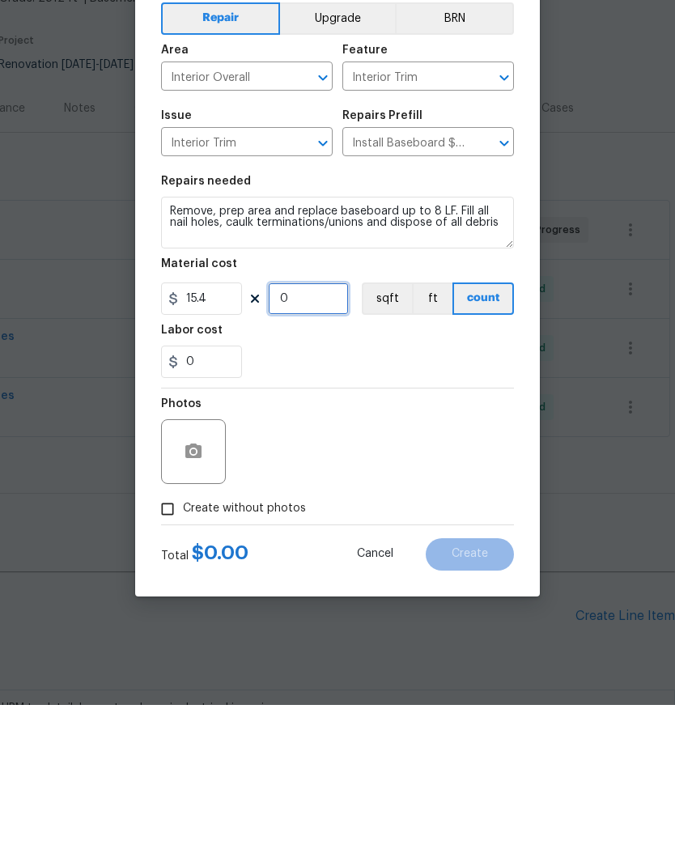
type input "2"
click at [480, 549] on div "Photos" at bounding box center [337, 601] width 353 height 105
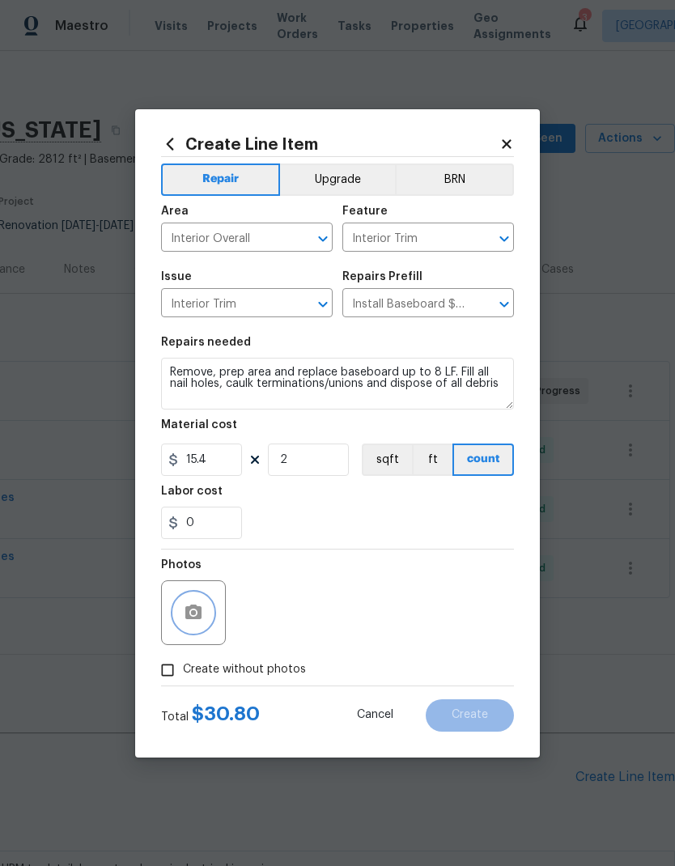
click at [196, 603] on icon "button" at bounding box center [193, 612] width 19 height 19
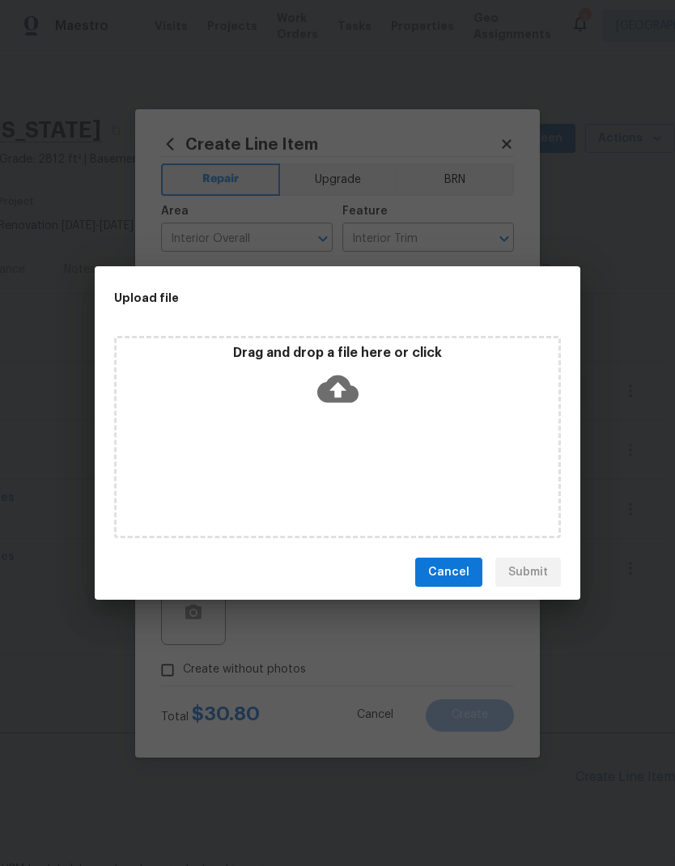
click at [546, 596] on div "Cancel Submit" at bounding box center [337, 572] width 485 height 56
click at [456, 572] on span "Cancel" at bounding box center [448, 572] width 41 height 20
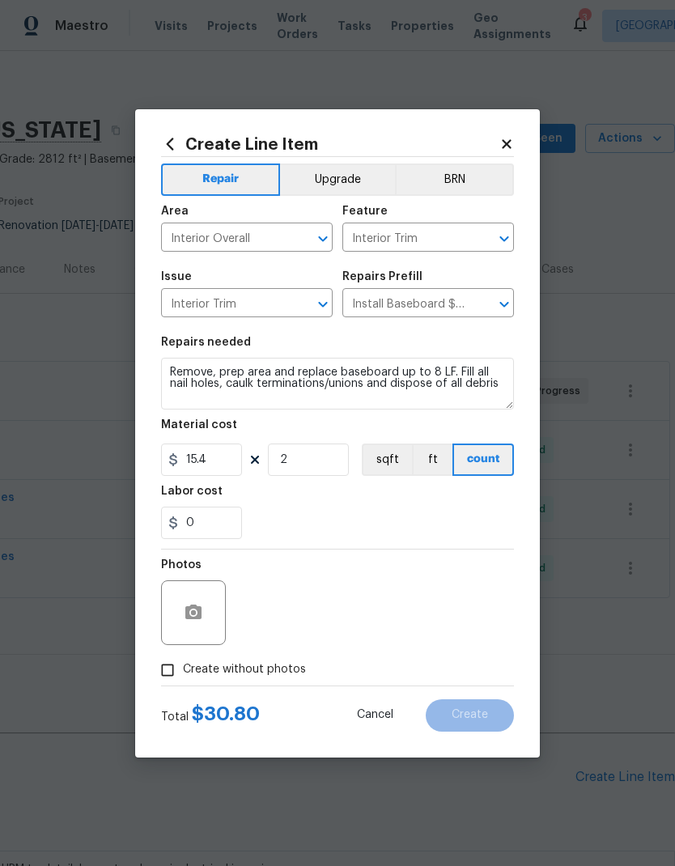
click at [177, 667] on input "Create without photos" at bounding box center [167, 669] width 31 height 31
checkbox input "true"
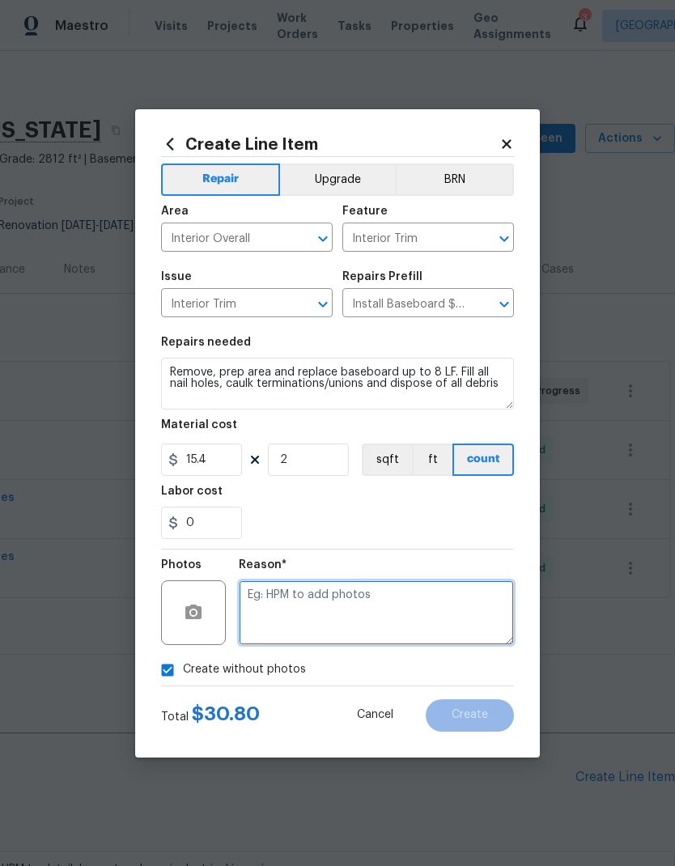
click at [341, 613] on textarea at bounding box center [376, 612] width 275 height 65
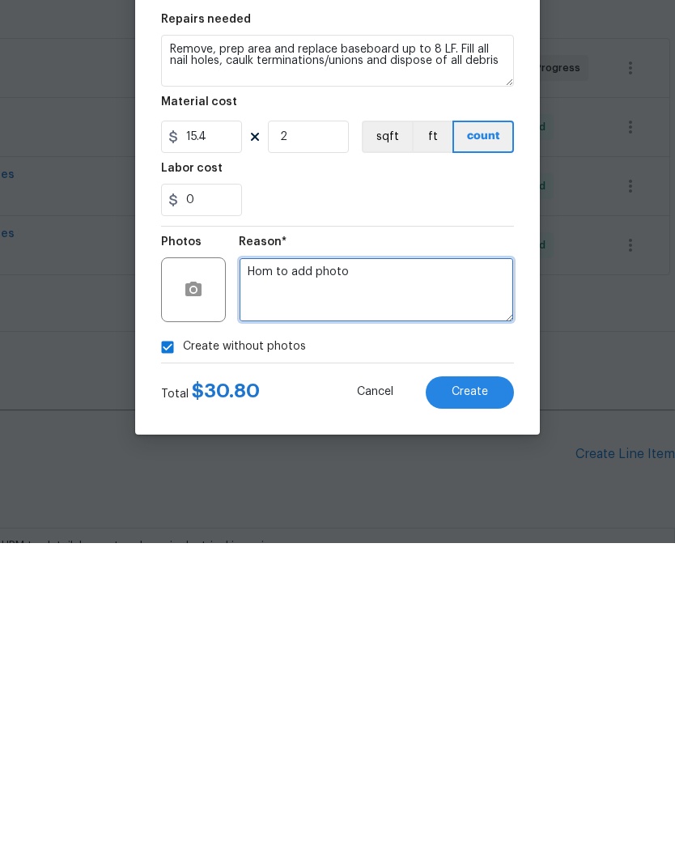
click at [273, 580] on textarea "Hom to add photo" at bounding box center [376, 612] width 275 height 65
click at [455, 580] on textarea "Hom to add photo" at bounding box center [376, 612] width 275 height 65
click at [274, 580] on textarea "Hom to add photo" at bounding box center [376, 612] width 275 height 65
click at [267, 580] on textarea "Hom to add photo" at bounding box center [376, 612] width 275 height 65
type textarea "Hpm to add photo"
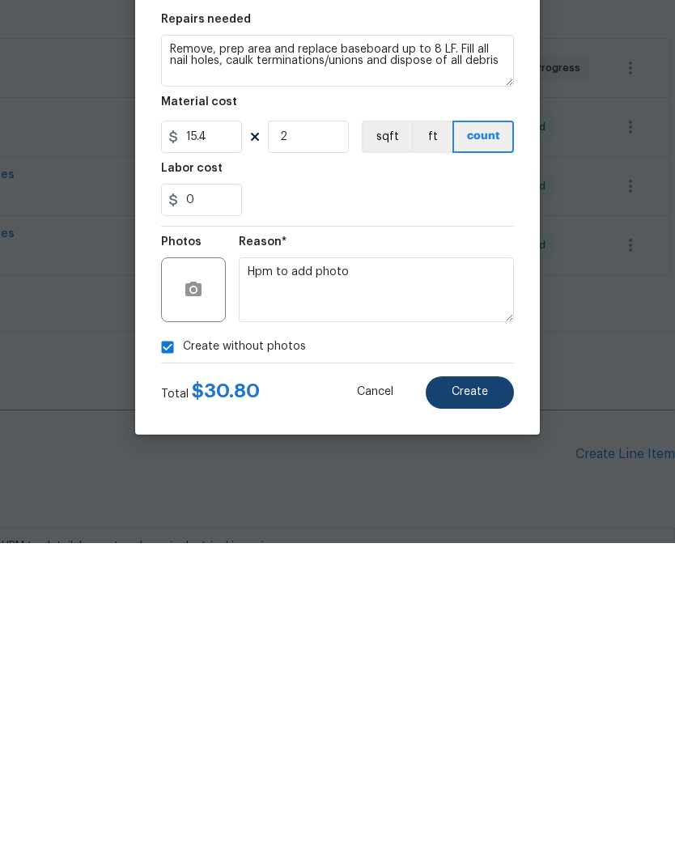
click at [476, 709] on span "Create" at bounding box center [469, 715] width 36 height 12
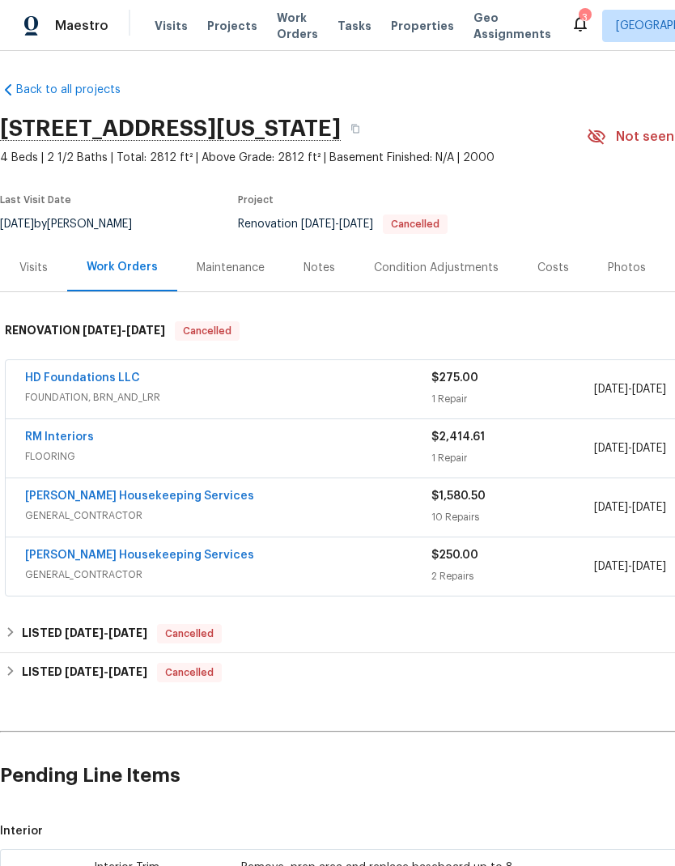
scroll to position [2, 0]
click at [35, 243] on div "Visits" at bounding box center [33, 267] width 67 height 48
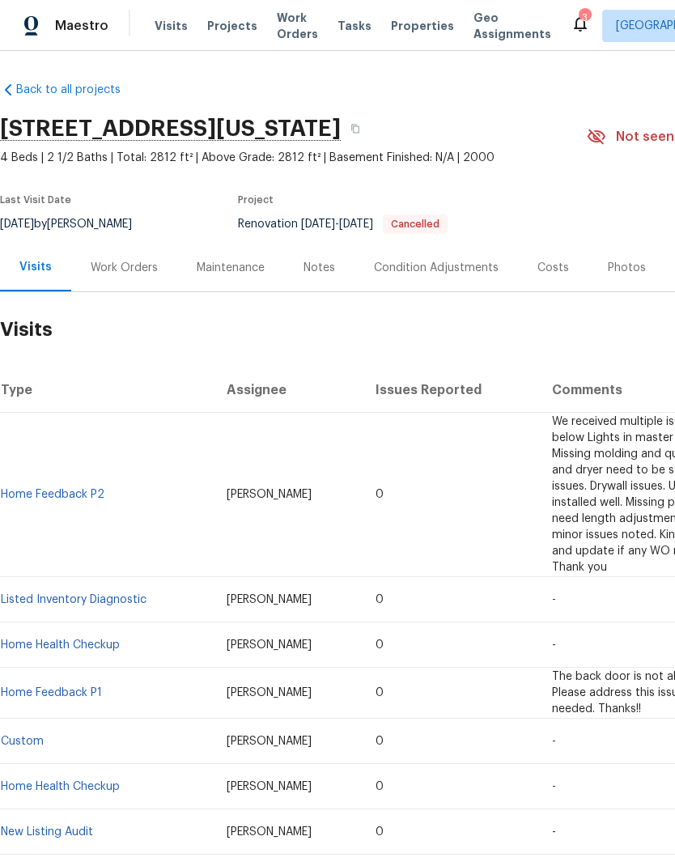
click at [104, 413] on td "Home Feedback P2" at bounding box center [107, 495] width 214 height 164
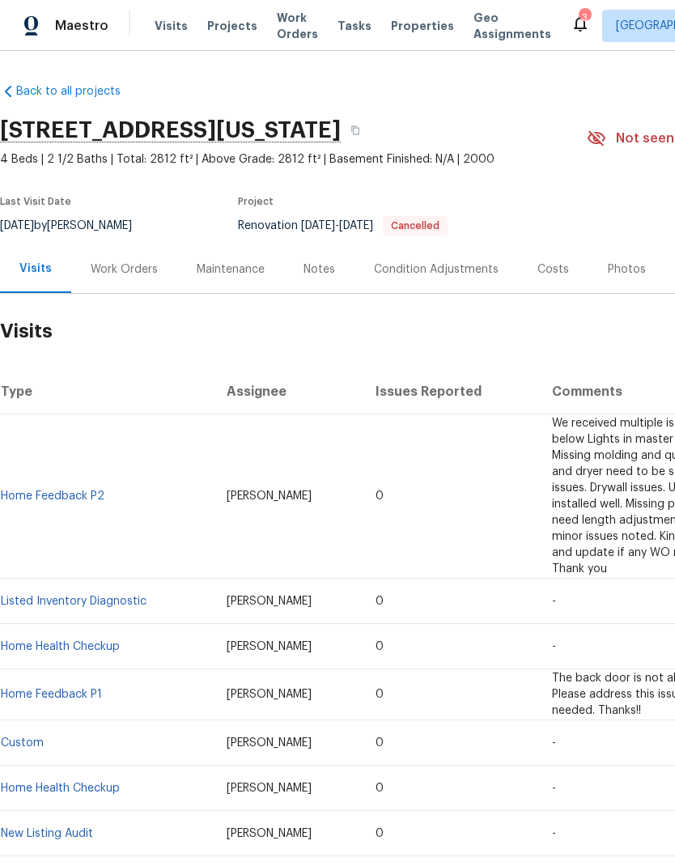
click at [112, 425] on td "Home Feedback P2" at bounding box center [107, 496] width 214 height 164
click at [100, 490] on link "Home Feedback P2" at bounding box center [53, 495] width 104 height 11
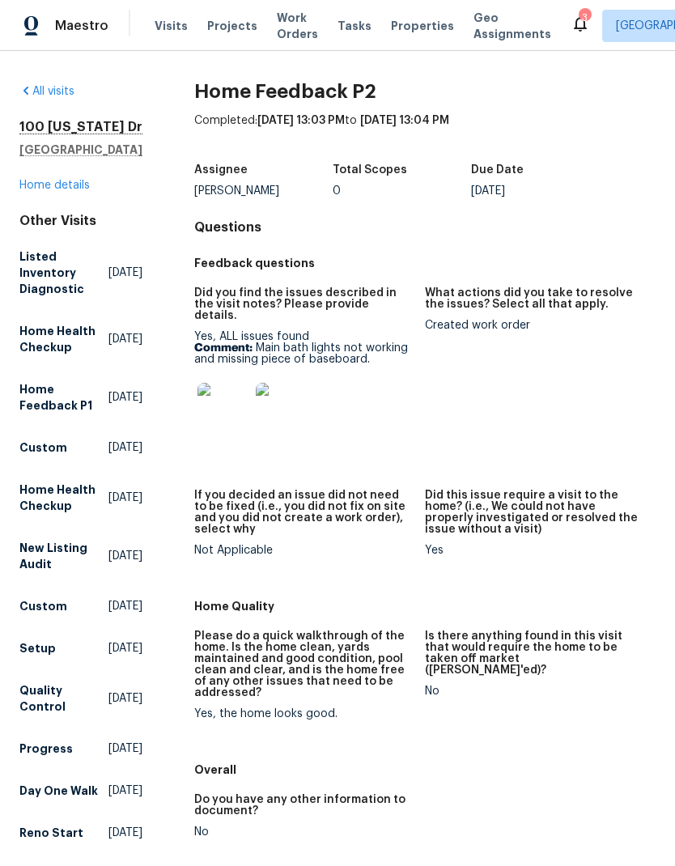
click at [268, 392] on img at bounding box center [282, 409] width 52 height 52
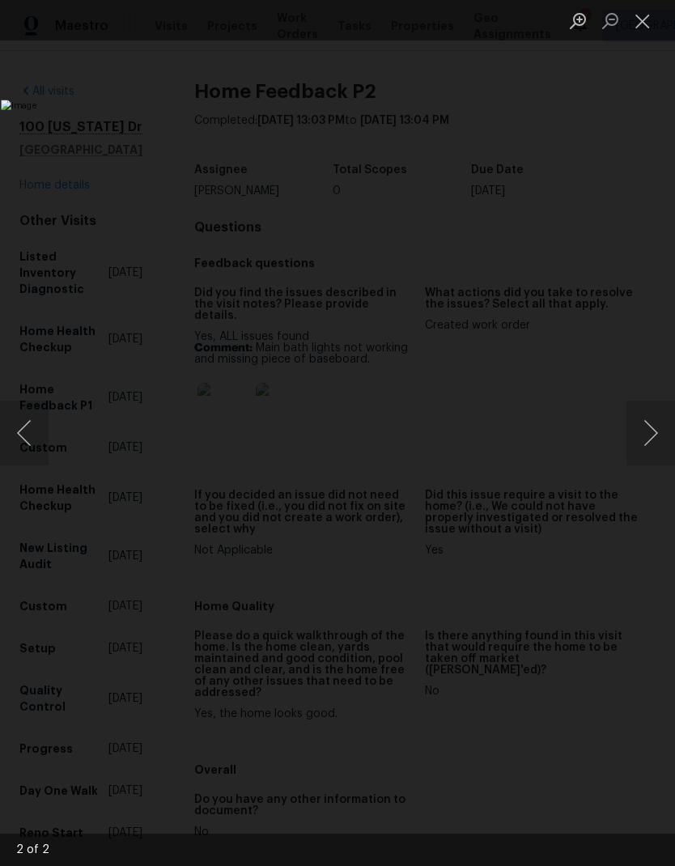
click at [520, 456] on img "Lightbox" at bounding box center [260, 432] width 519 height 666
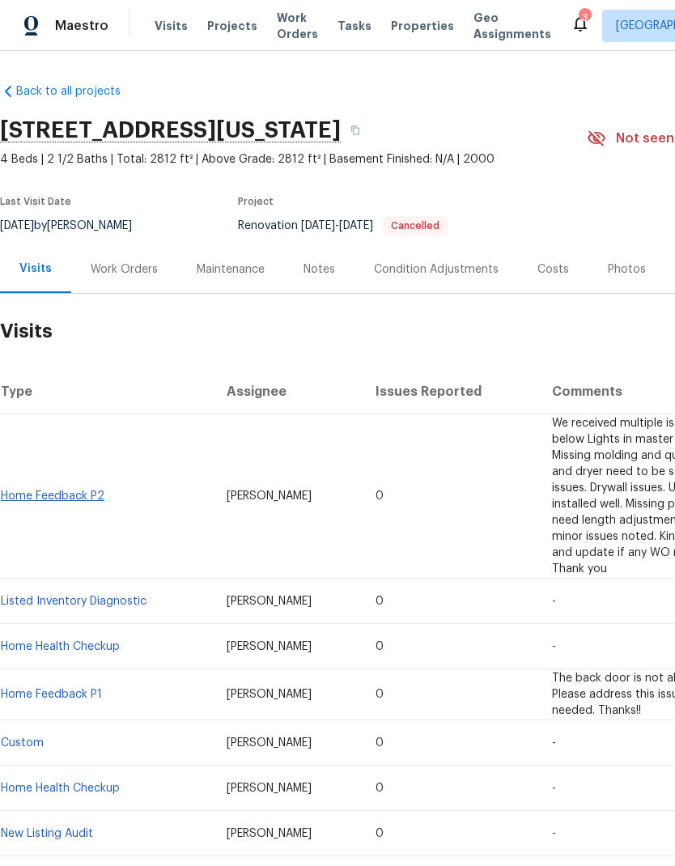
click at [89, 498] on link "Home Feedback P2" at bounding box center [53, 495] width 104 height 11
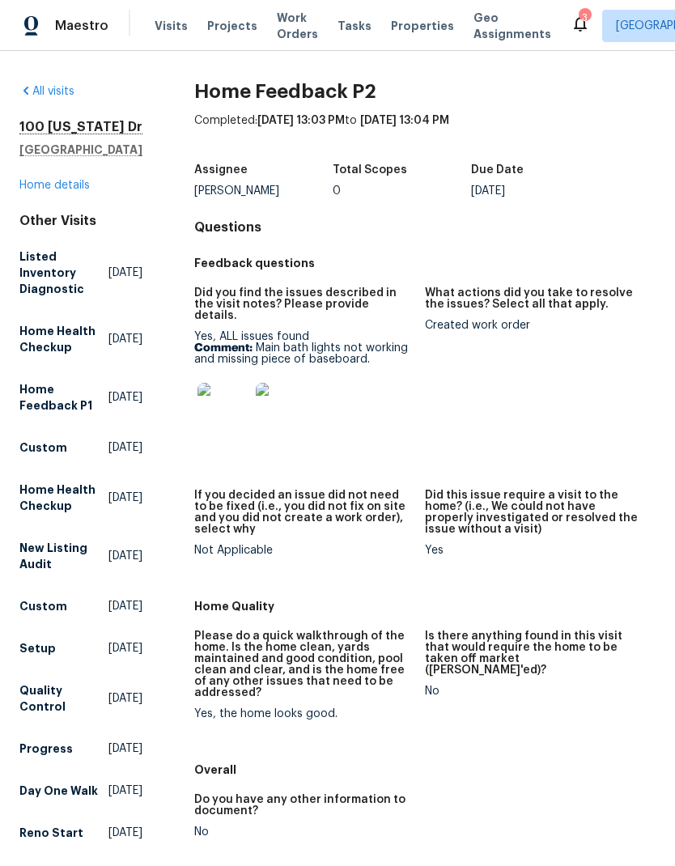
click at [226, 399] on img at bounding box center [223, 409] width 52 height 52
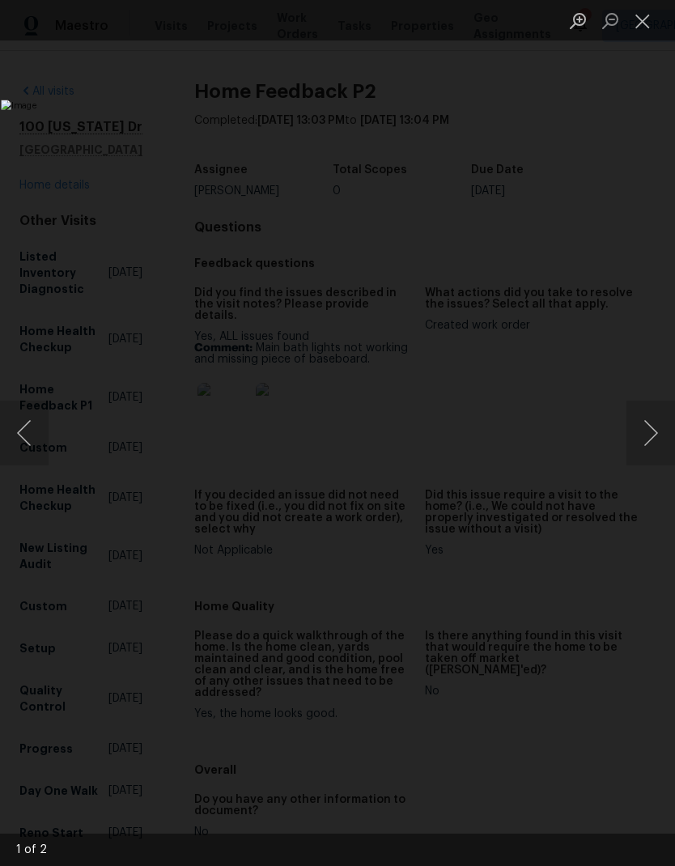
click at [520, 236] on img "Lightbox" at bounding box center [260, 432] width 519 height 666
click at [643, 434] on button "Next image" at bounding box center [650, 432] width 49 height 65
click at [648, 29] on button "Close lightbox" at bounding box center [642, 20] width 32 height 28
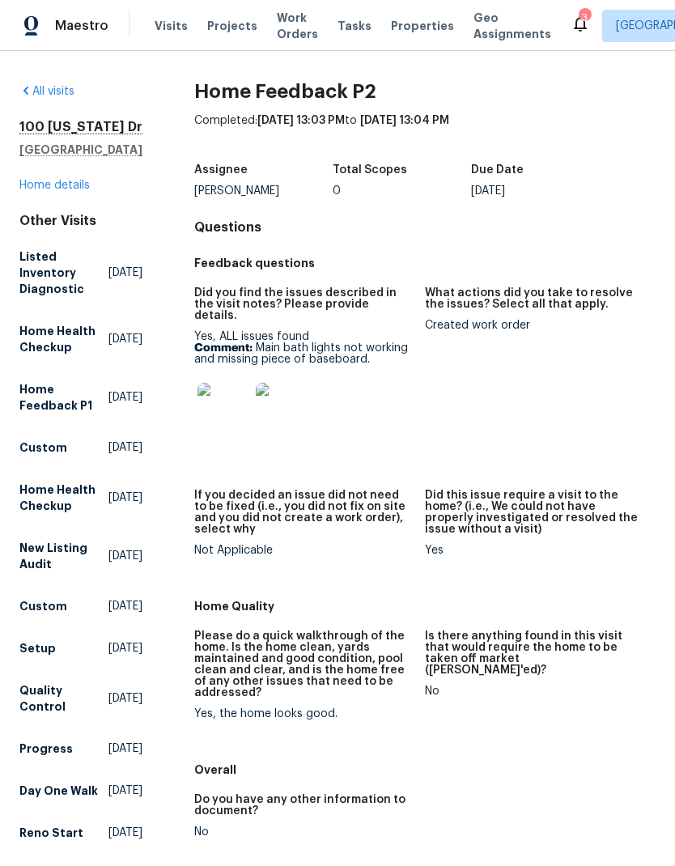
click at [47, 190] on div "[STREET_ADDRESS][US_STATE] Home details" at bounding box center [80, 156] width 123 height 74
click at [50, 191] on link "Home details" at bounding box center [54, 185] width 70 height 11
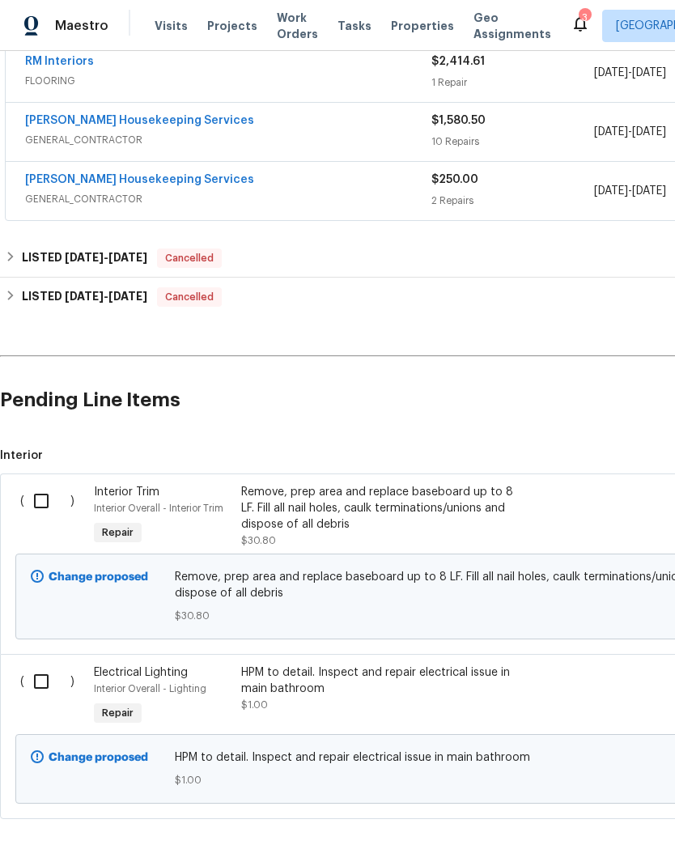
scroll to position [376, 0]
click at [397, 691] on div "HPM to detail. Inspect and repair electrical issue in main bathroom" at bounding box center [383, 681] width 285 height 32
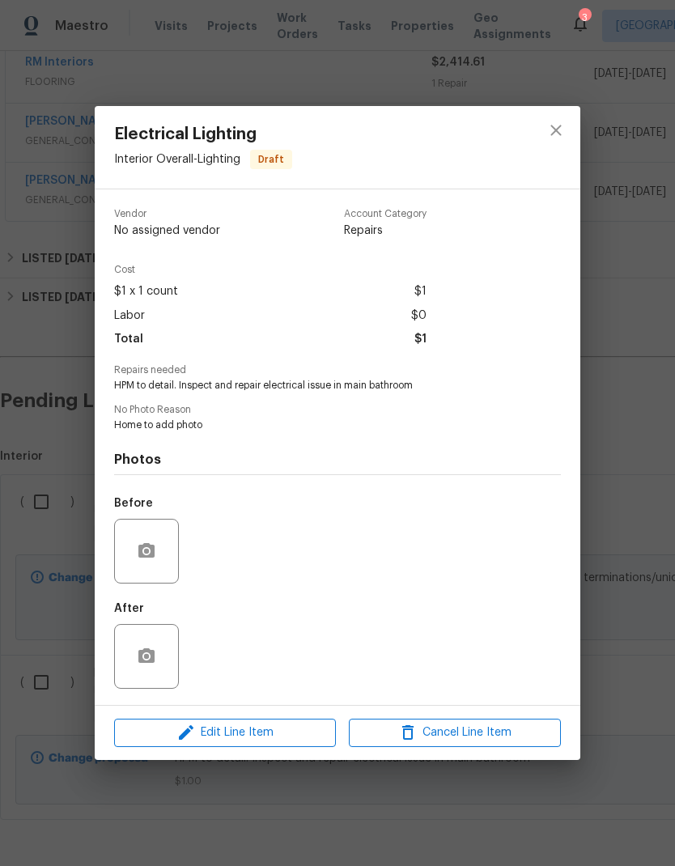
click at [163, 542] on div at bounding box center [146, 551] width 65 height 65
click at [171, 545] on div at bounding box center [146, 551] width 65 height 65
click at [149, 549] on icon "button" at bounding box center [146, 550] width 16 height 15
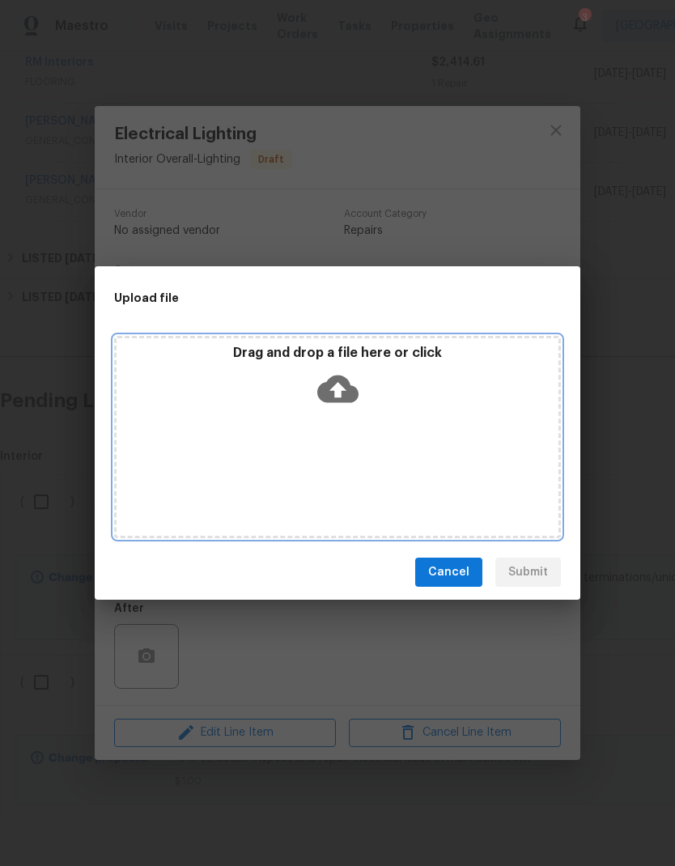
click at [342, 388] on icon at bounding box center [337, 388] width 41 height 41
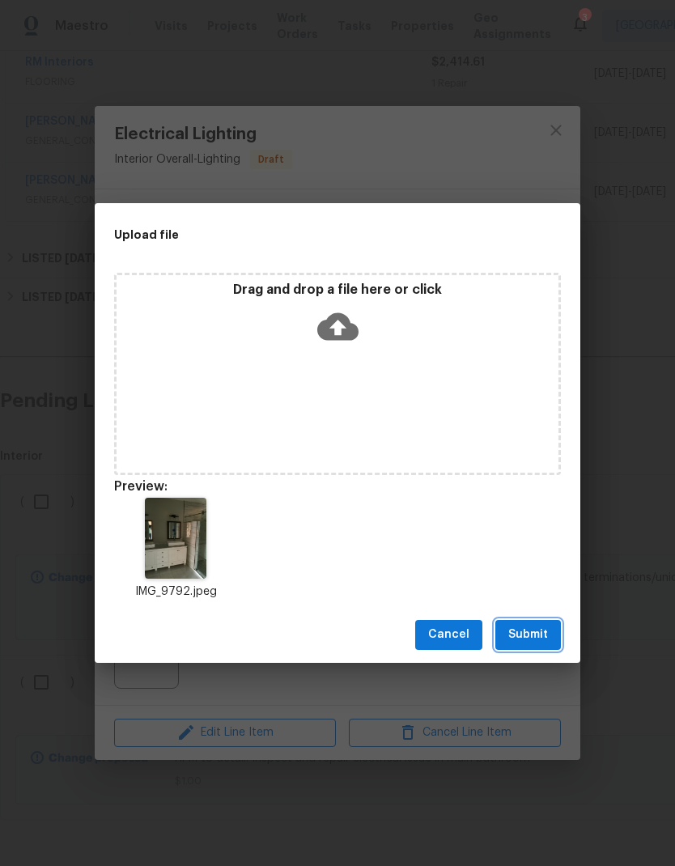
click at [540, 630] on span "Submit" at bounding box center [528, 634] width 40 height 20
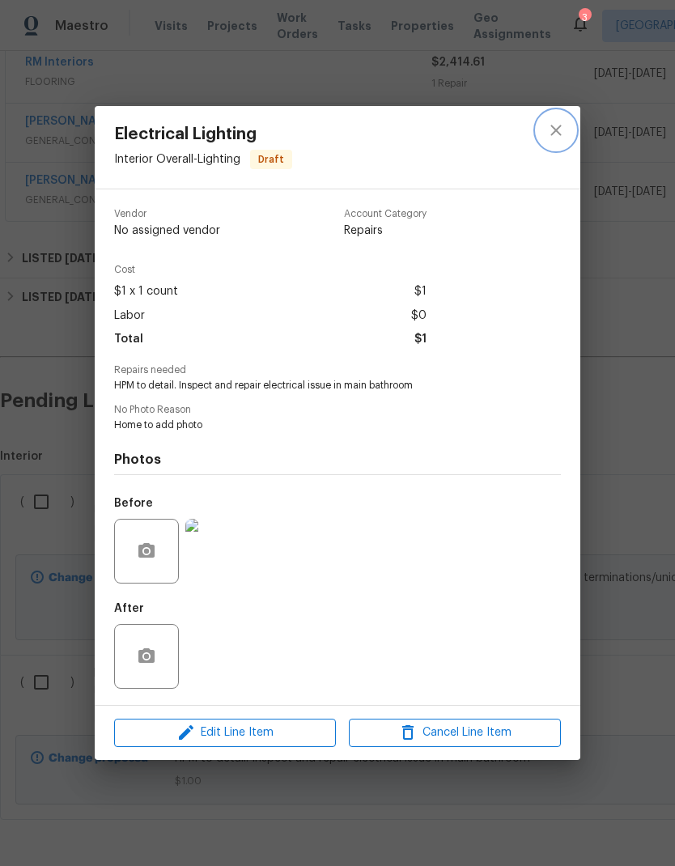
click at [564, 124] on icon "close" at bounding box center [555, 130] width 19 height 19
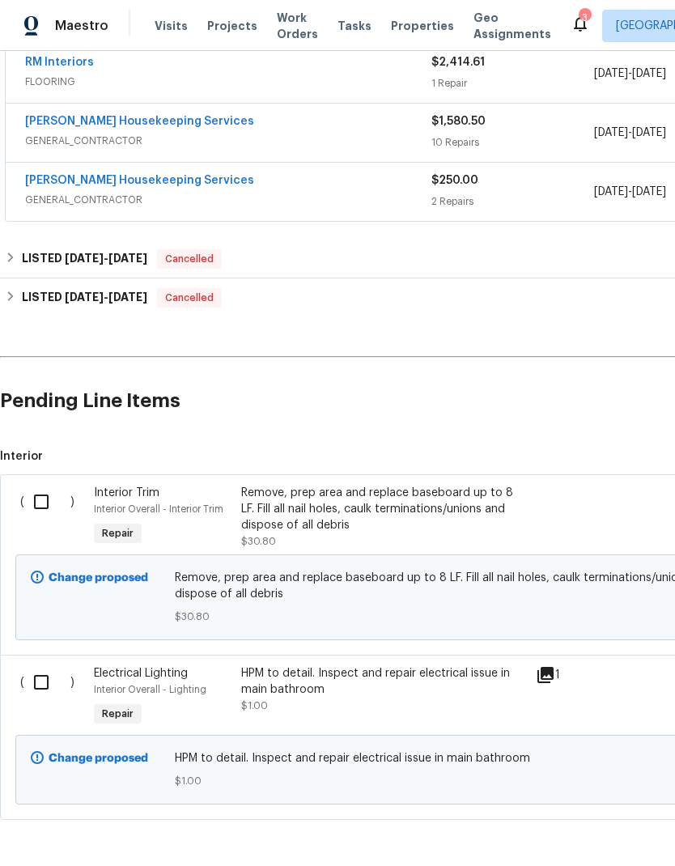
click at [383, 504] on div "Remove, prep area and replace baseboard up to 8 LF. Fill all nail holes, caulk …" at bounding box center [383, 509] width 285 height 49
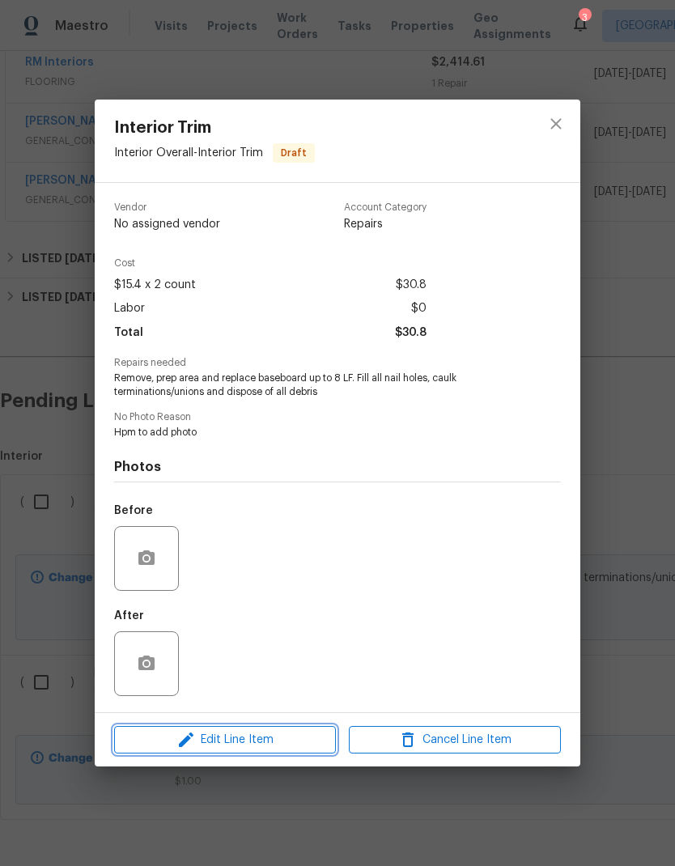
click at [273, 743] on span "Edit Line Item" at bounding box center [225, 740] width 212 height 20
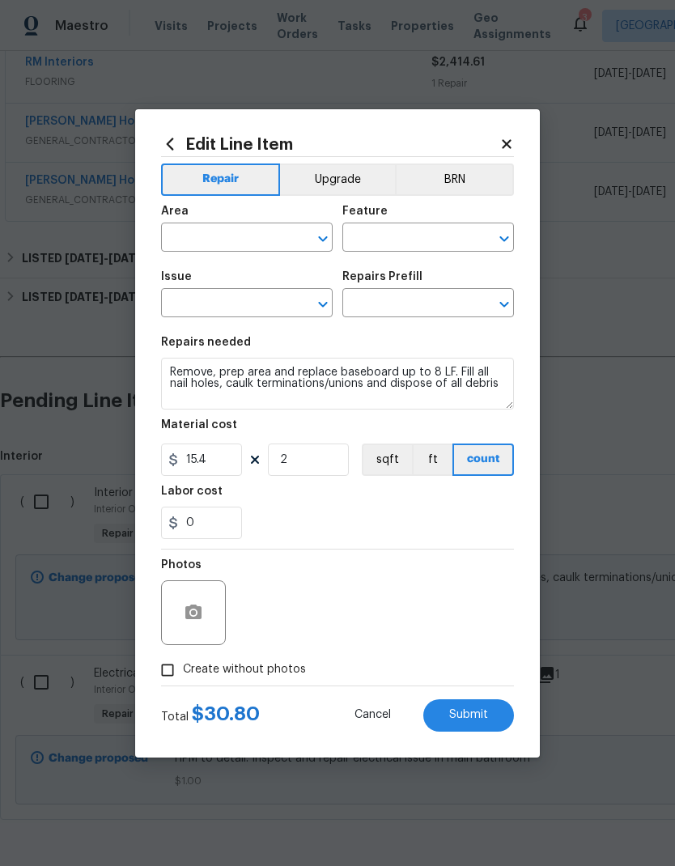
type input "Interior Overall"
type input "Interior Trim"
type input "Install Baseboard $15.40"
click at [188, 595] on button "button" at bounding box center [193, 612] width 39 height 39
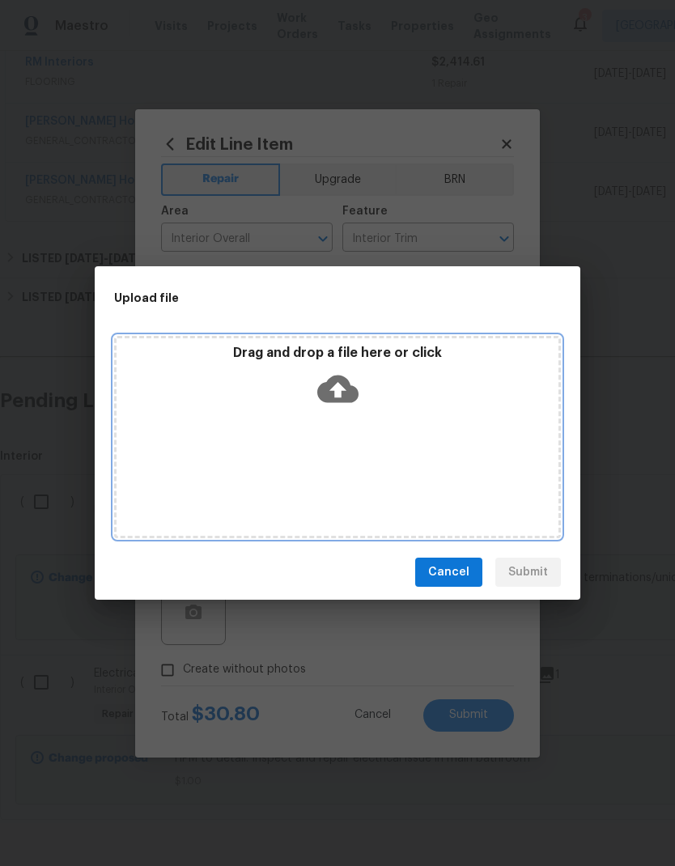
click at [349, 377] on icon at bounding box center [337, 388] width 41 height 41
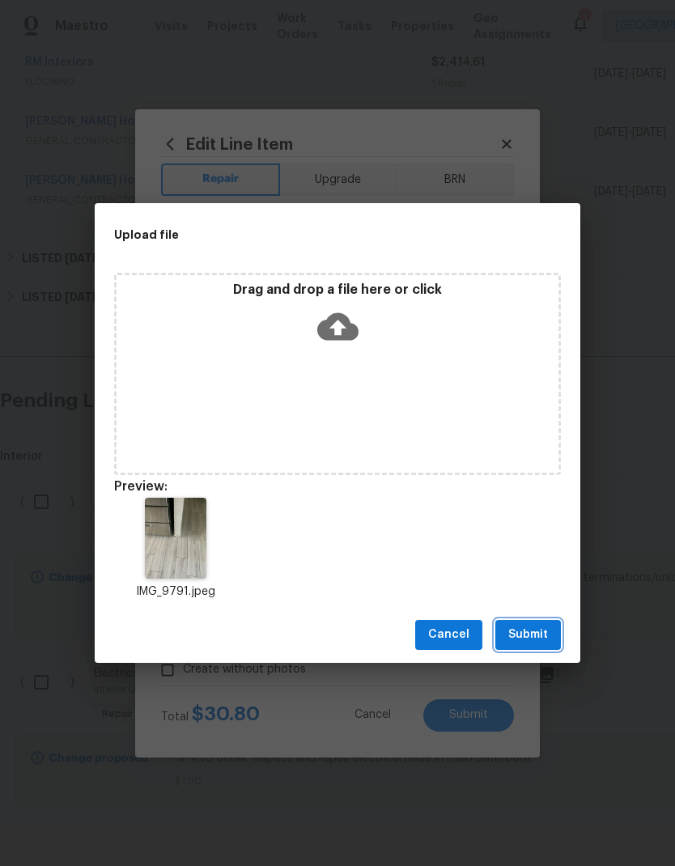
click at [537, 648] on button "Submit" at bounding box center [528, 635] width 66 height 30
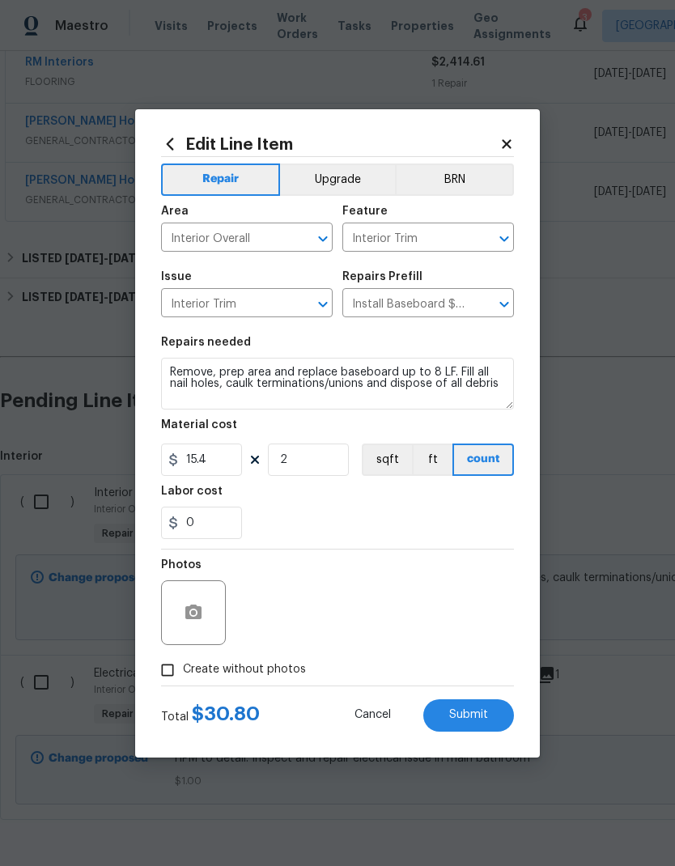
click at [539, 650] on div "Edit Line Item Repair Upgrade BRN Area Interior Overall ​ Feature Interior Trim…" at bounding box center [337, 433] width 404 height 648
click at [491, 716] on button "Submit" at bounding box center [468, 715] width 91 height 32
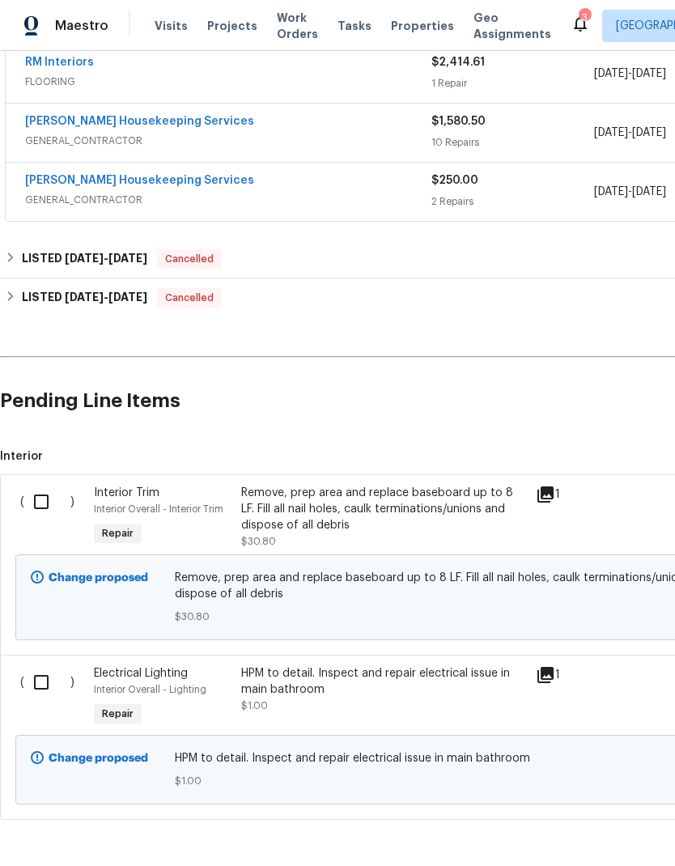
click at [48, 504] on input "checkbox" at bounding box center [47, 502] width 46 height 34
checkbox input "true"
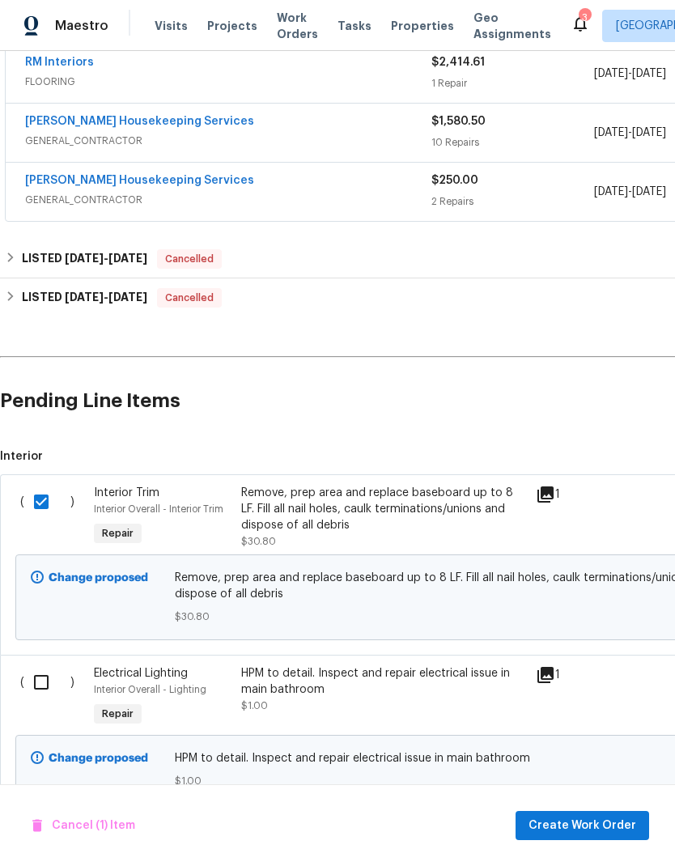
click at [48, 688] on input "checkbox" at bounding box center [47, 682] width 46 height 34
checkbox input "true"
click at [599, 831] on span "Create Work Order" at bounding box center [582, 825] width 108 height 20
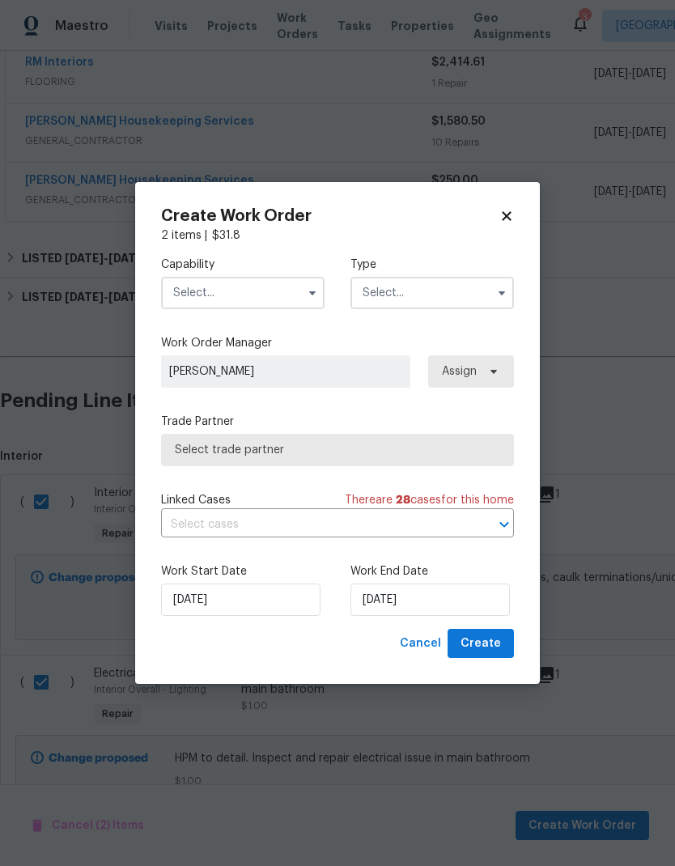
click at [290, 295] on input "text" at bounding box center [242, 293] width 163 height 32
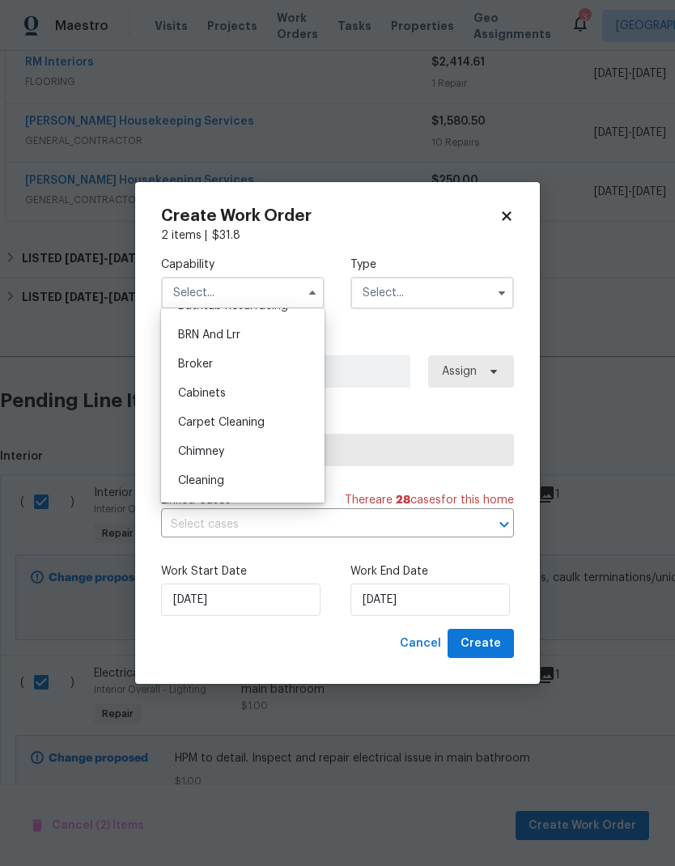
scroll to position [105, 0]
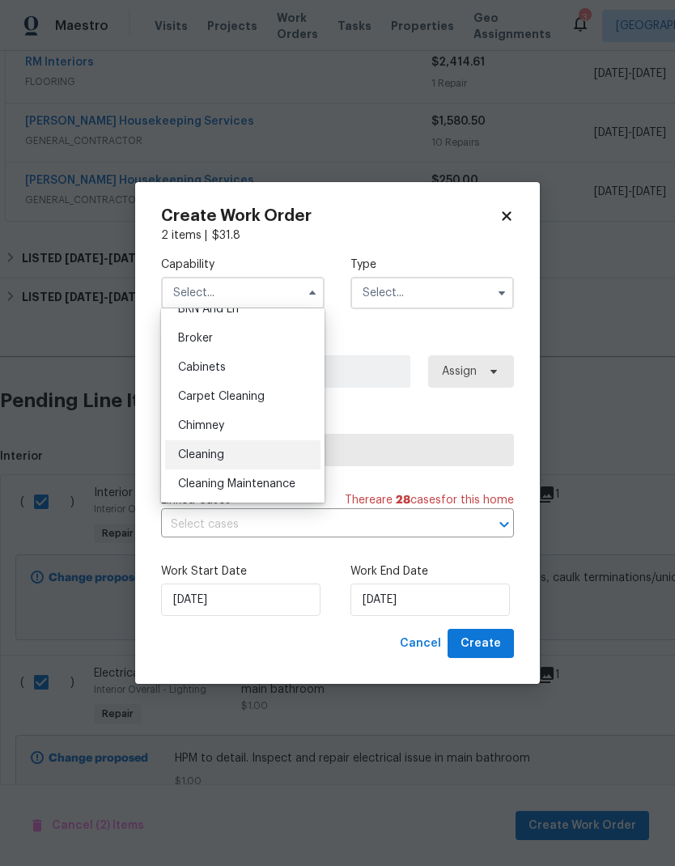
click at [266, 455] on div "Cleaning" at bounding box center [242, 454] width 155 height 29
type input "Cleaning"
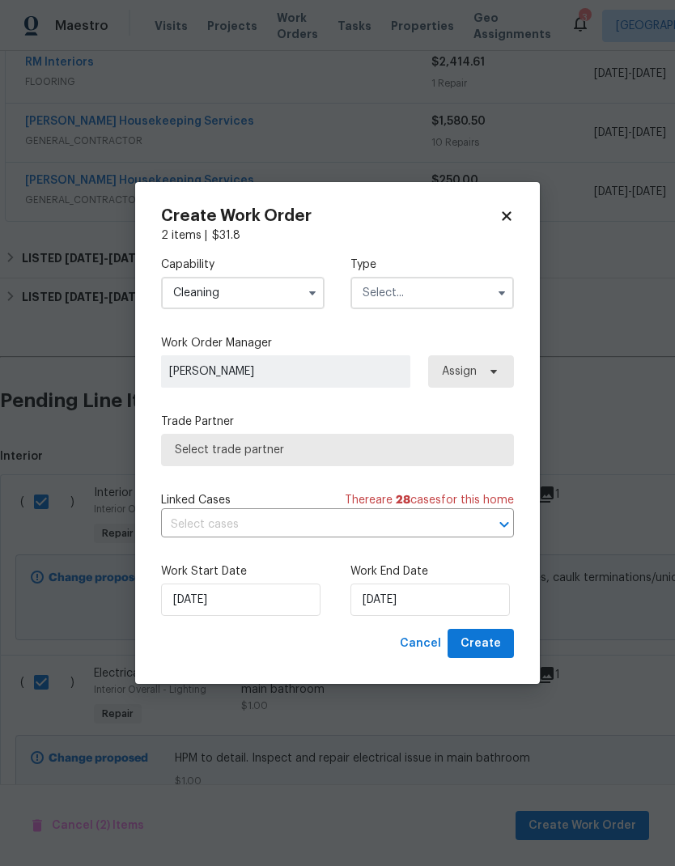
click at [464, 289] on input "text" at bounding box center [431, 293] width 163 height 32
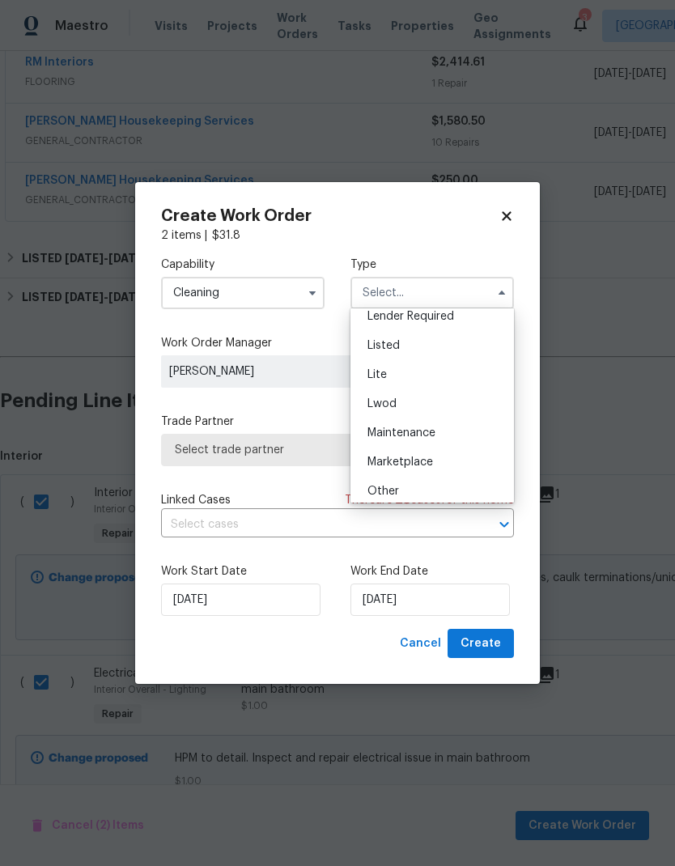
scroll to position [125, 0]
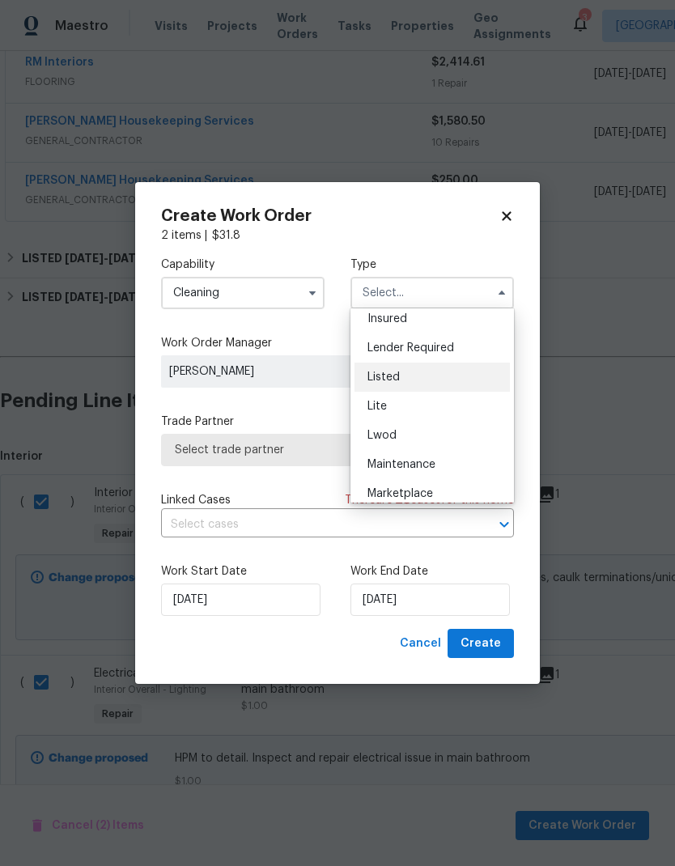
click at [459, 375] on div "Listed" at bounding box center [431, 376] width 155 height 29
type input "Listed"
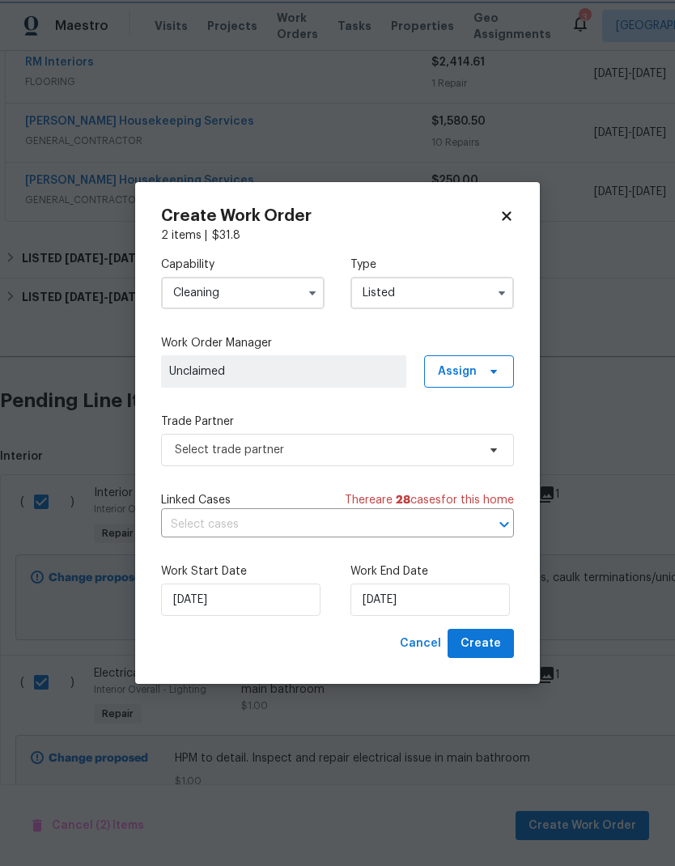
scroll to position [0, 0]
click at [463, 374] on span "Assign" at bounding box center [457, 371] width 39 height 16
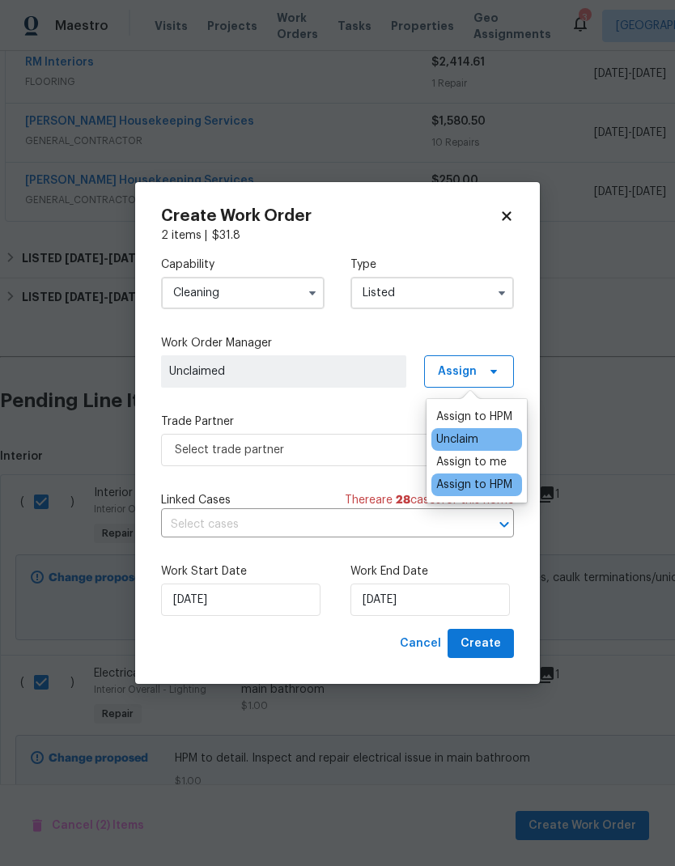
click at [501, 489] on div "Assign to HPM" at bounding box center [474, 484] width 76 height 16
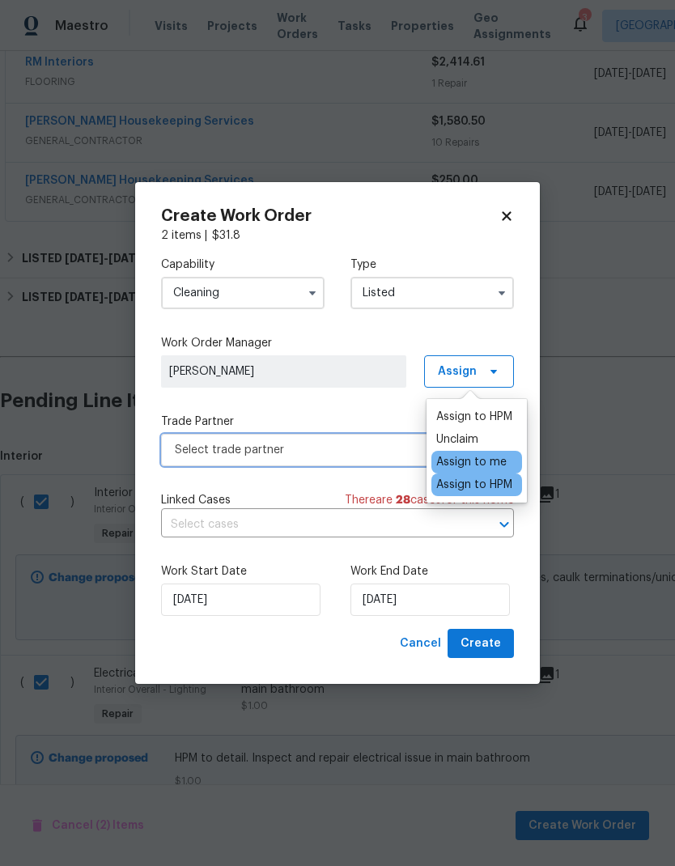
click at [366, 444] on span "Select trade partner" at bounding box center [326, 450] width 302 height 16
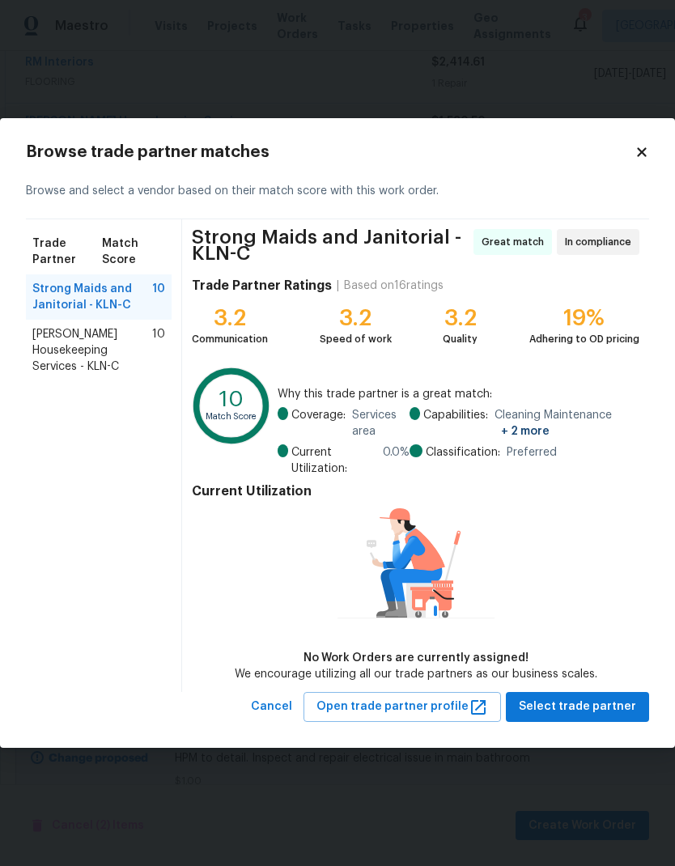
click at [117, 339] on span "Arelis Housekeeping Services - KLN-C" at bounding box center [92, 350] width 120 height 49
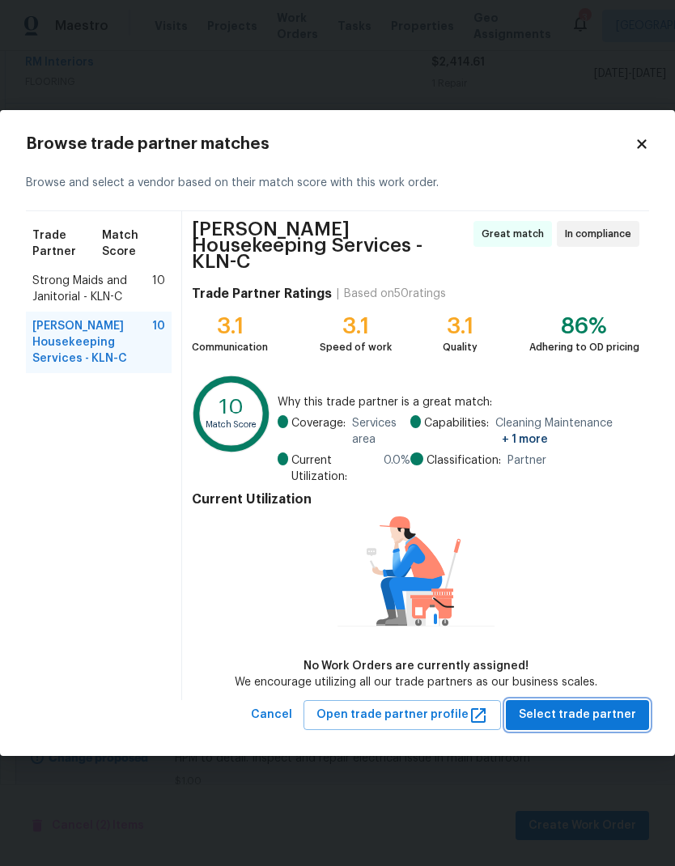
click at [610, 710] on span "Select trade partner" at bounding box center [577, 715] width 117 height 20
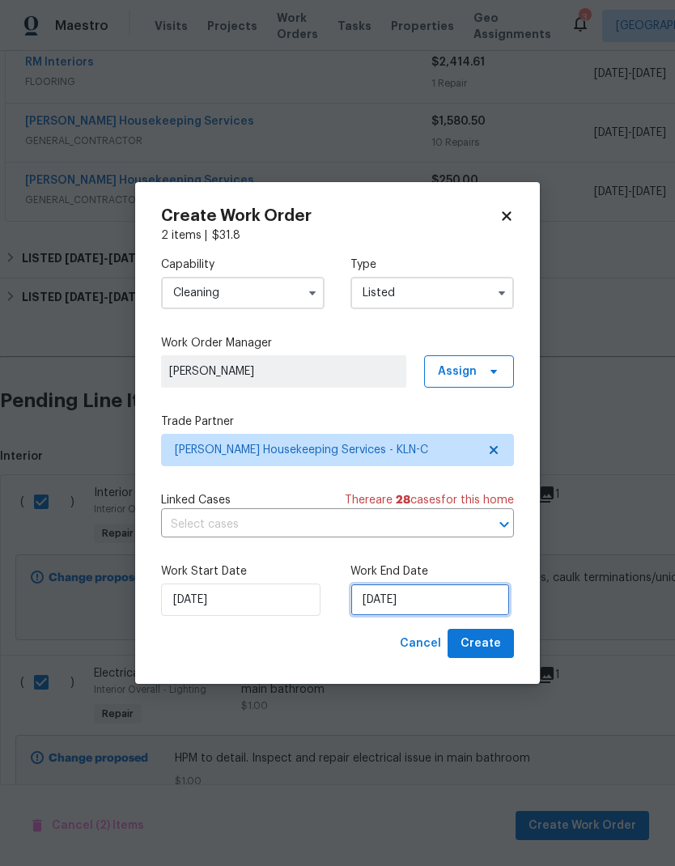
click at [400, 612] on input "[DATE]" at bounding box center [429, 599] width 159 height 32
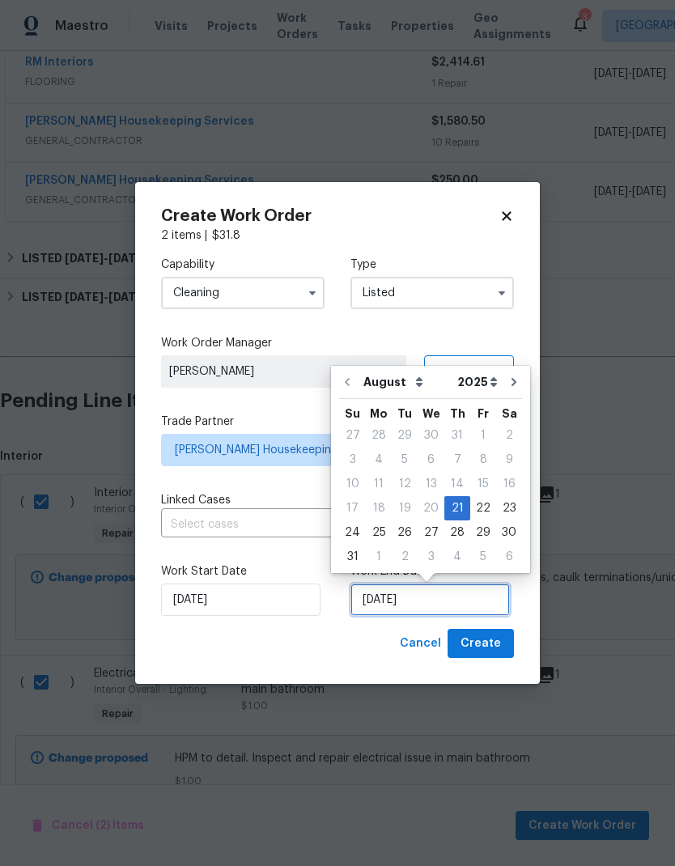
scroll to position [6, 0]
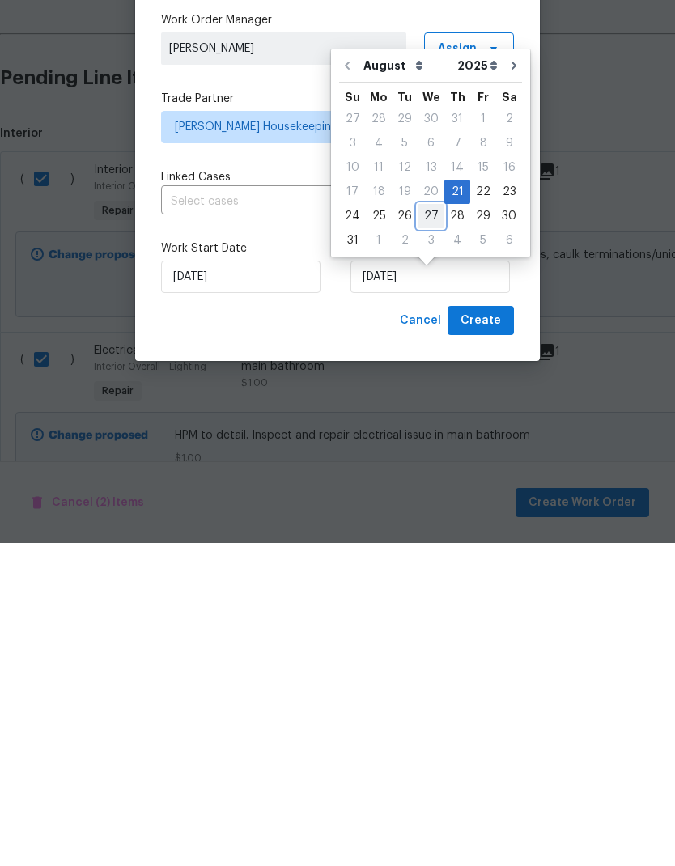
click at [417, 527] on div "27" at bounding box center [430, 538] width 27 height 23
type input "[DATE]"
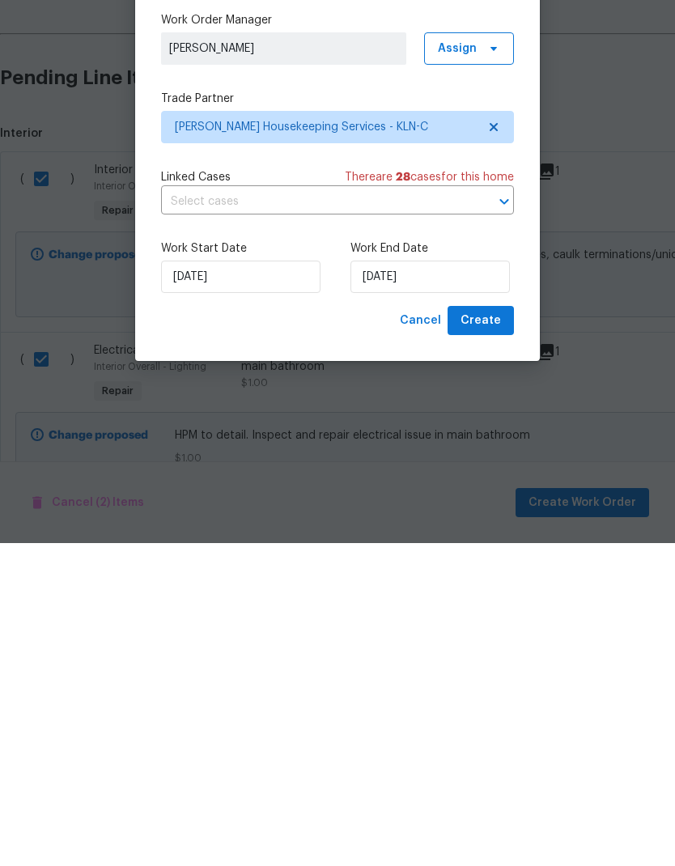
scroll to position [65, 0]
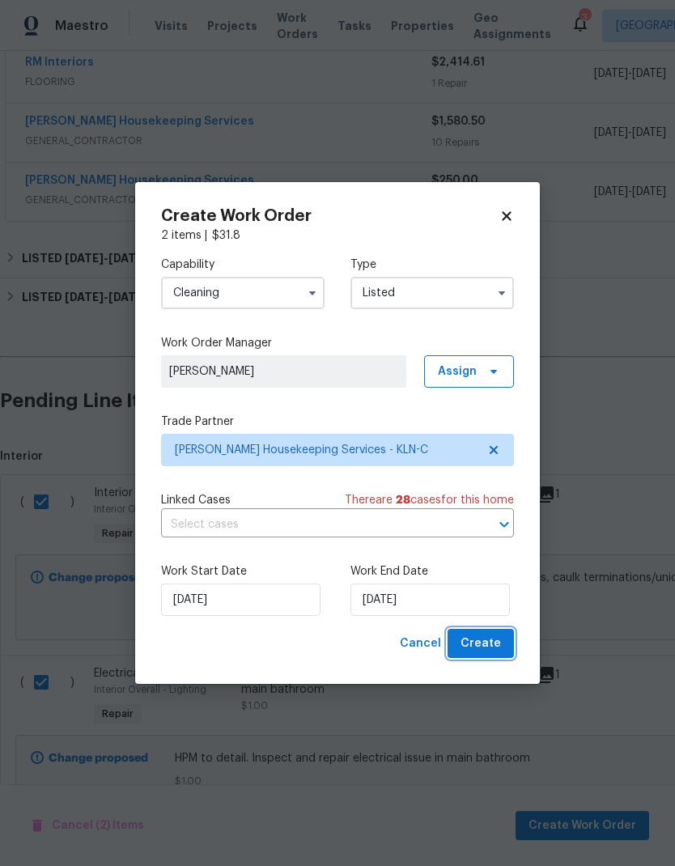
click at [486, 656] on button "Create" at bounding box center [480, 644] width 66 height 30
checkbox input "false"
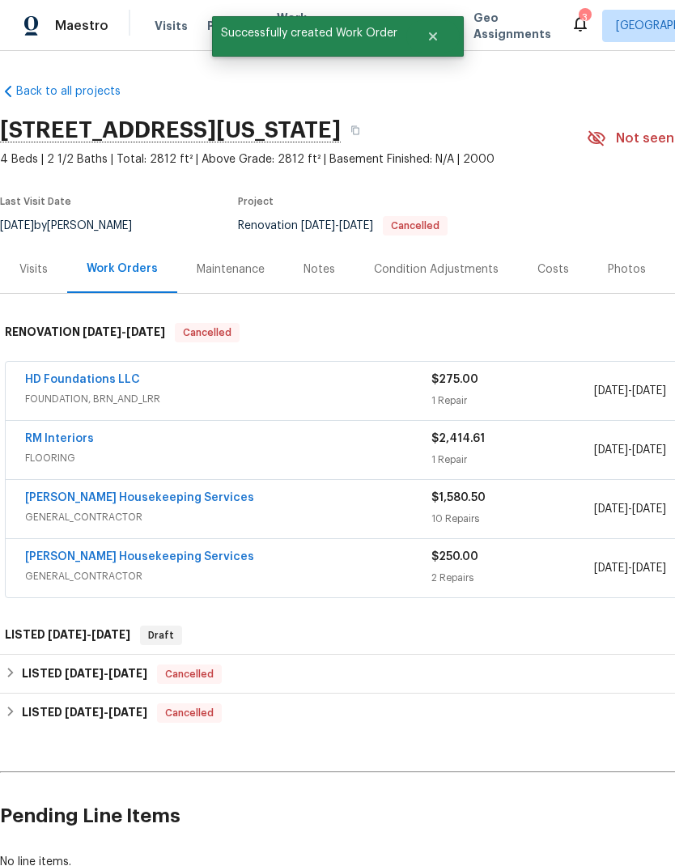
scroll to position [0, 0]
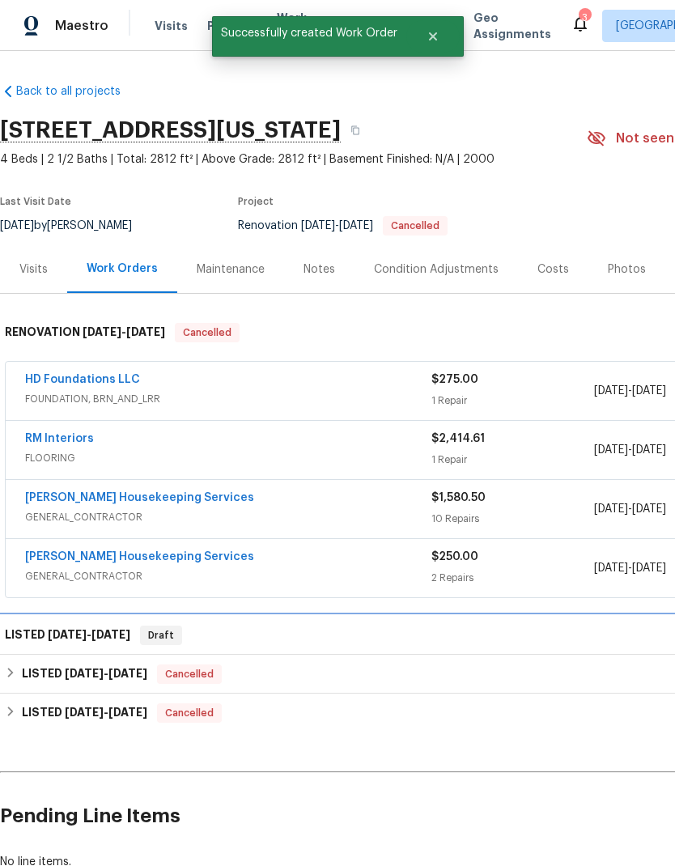
click at [244, 625] on div "LISTED 8/21/25 - 8/27/25 Draft" at bounding box center [457, 634] width 904 height 19
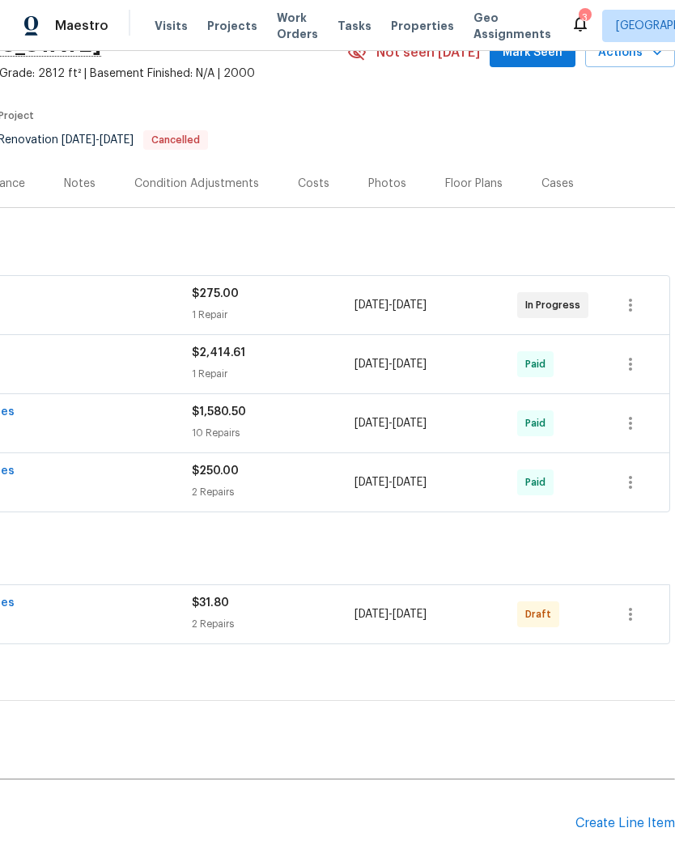
scroll to position [87, 239]
click at [636, 618] on icon "button" at bounding box center [629, 612] width 19 height 19
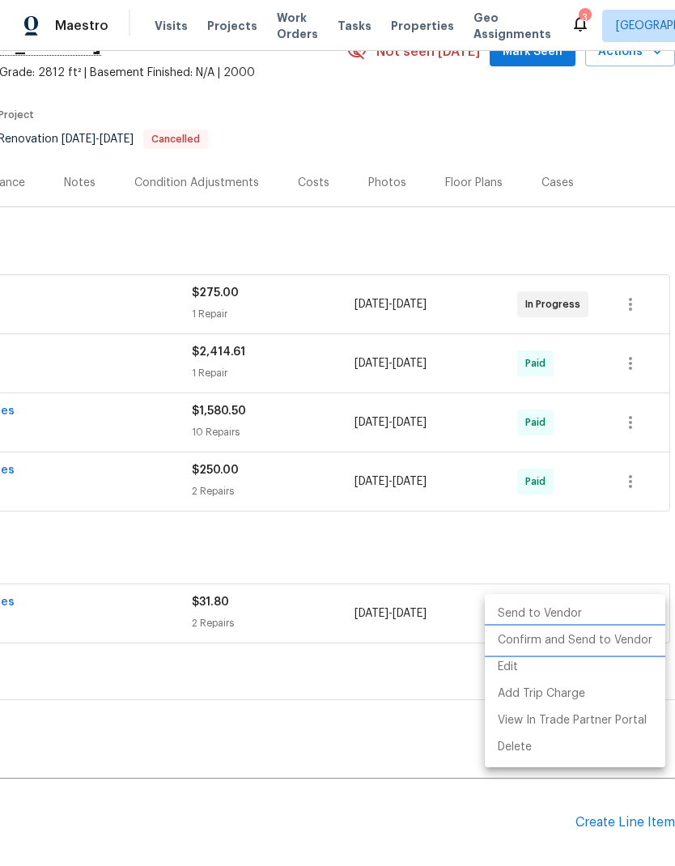
click at [599, 643] on li "Confirm and Send to Vendor" at bounding box center [575, 640] width 180 height 27
